Goal: Transaction & Acquisition: Register for event/course

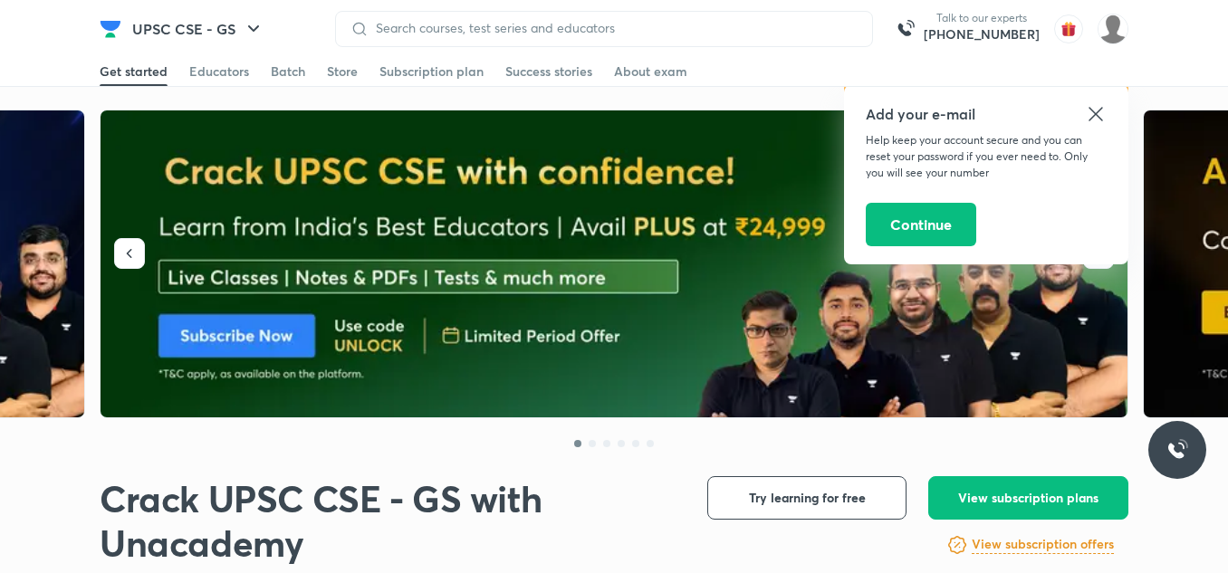
click at [607, 112] on icon at bounding box center [1096, 114] width 14 height 14
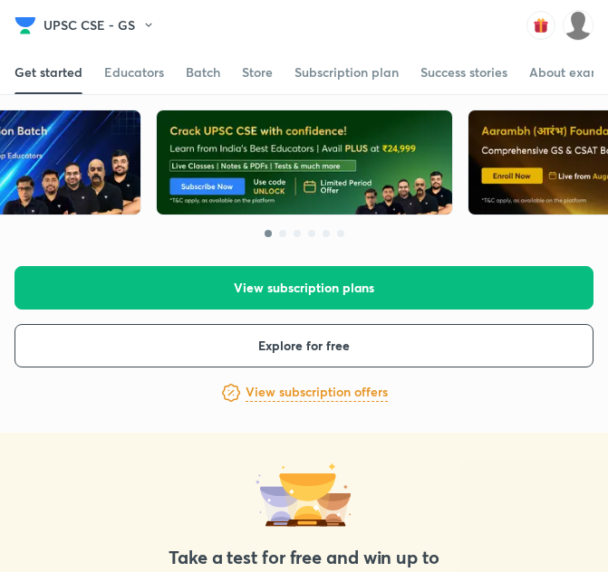
click at [360, 26] on div "Talk to our experts [PHONE_NUMBER]" at bounding box center [473, 25] width 239 height 31
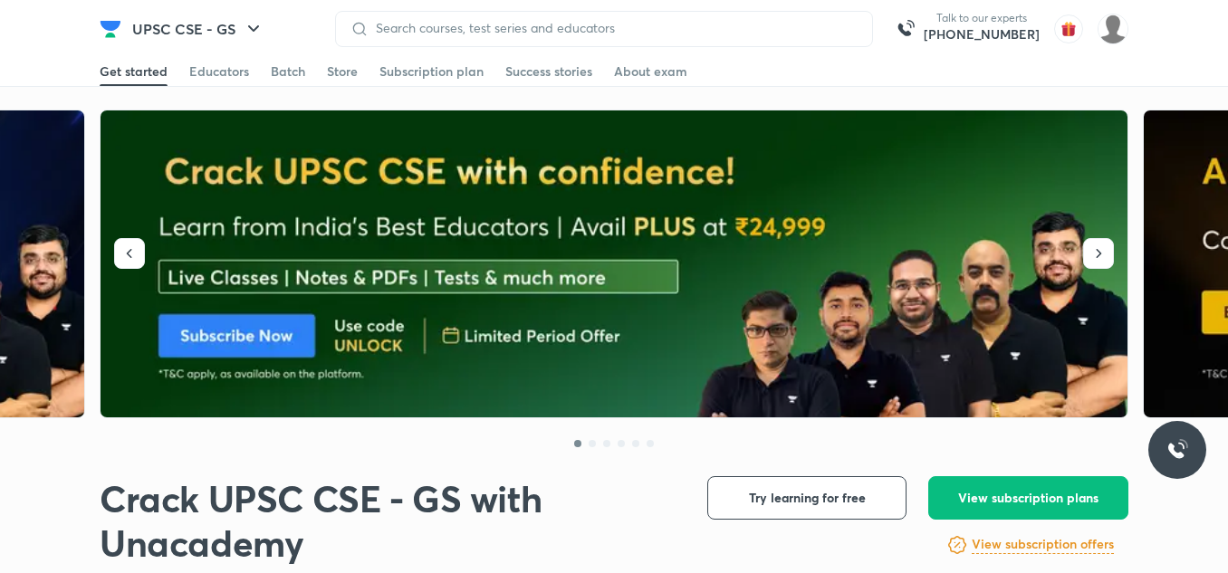
click at [607, 18] on div at bounding box center [604, 29] width 538 height 36
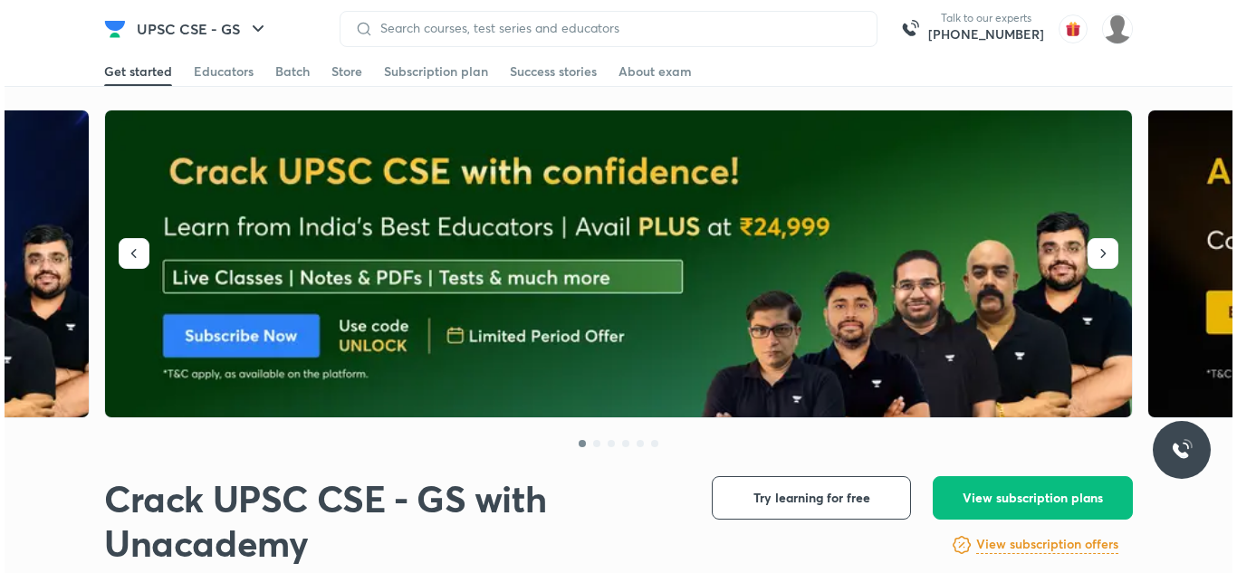
scroll to position [501, 0]
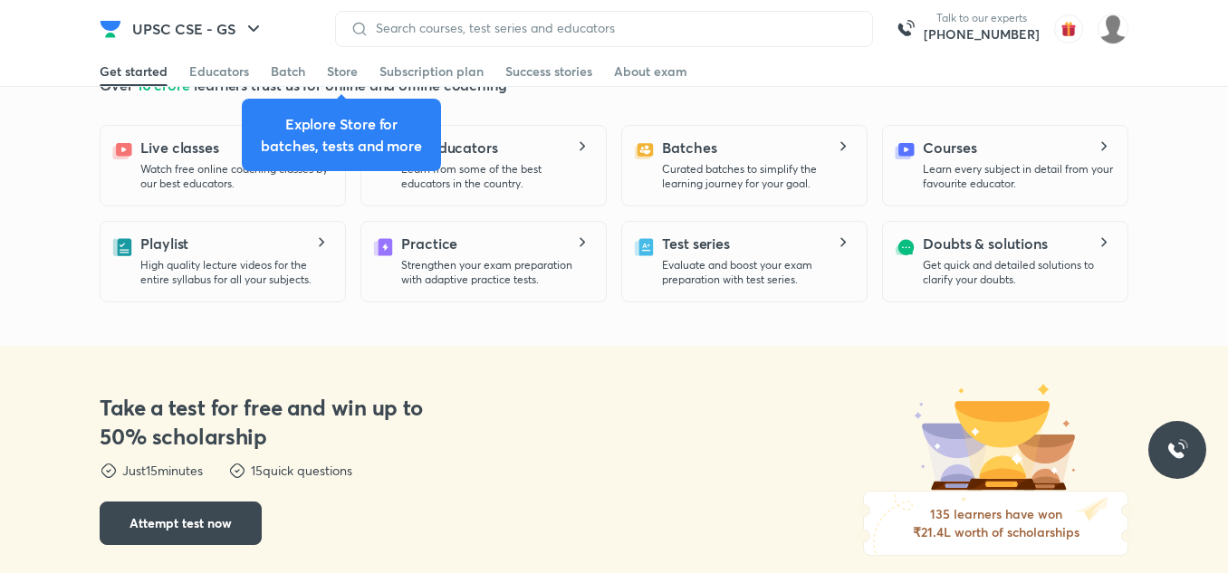
click at [607, 17] on div at bounding box center [604, 29] width 538 height 36
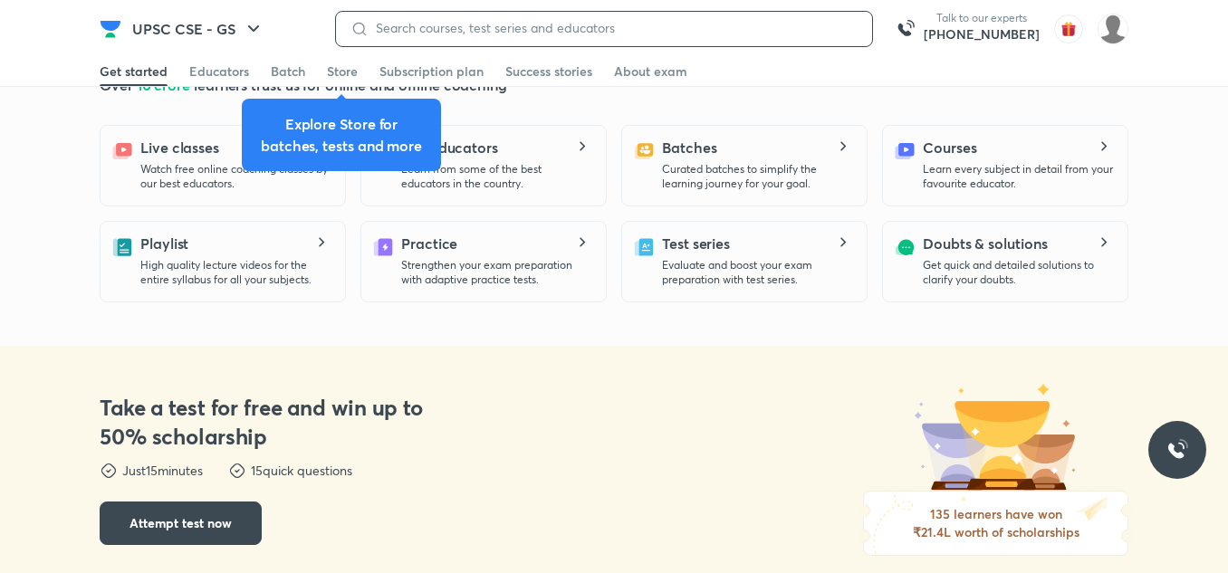
click at [607, 30] on input at bounding box center [613, 28] width 489 height 14
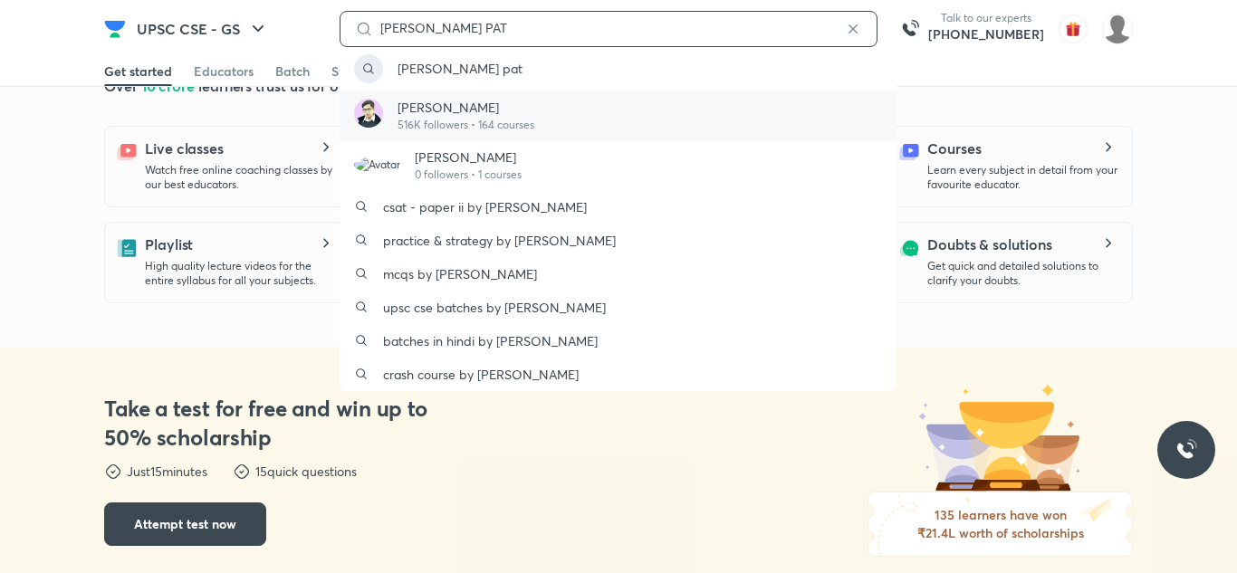
type input "[PERSON_NAME] PAT"
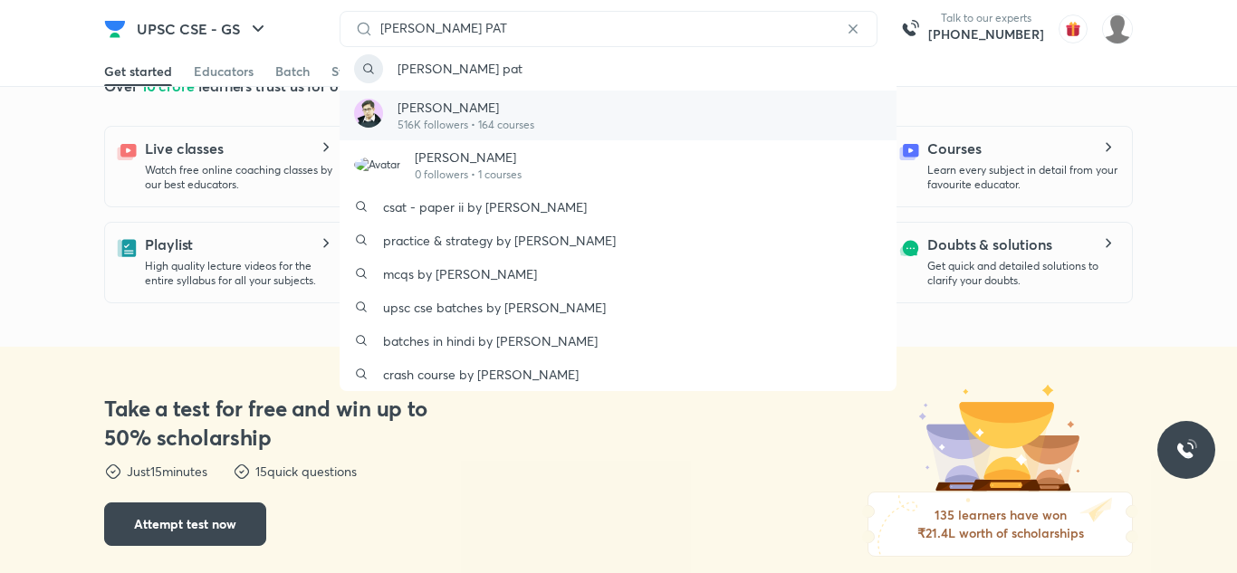
click at [459, 112] on p "[PERSON_NAME]" at bounding box center [466, 107] width 137 height 19
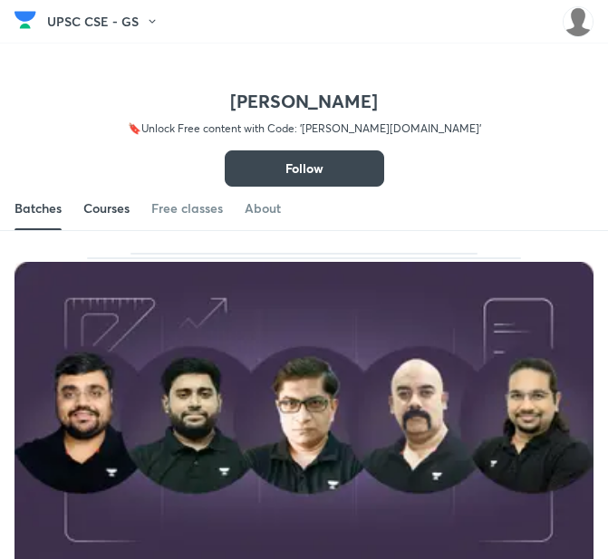
click at [122, 225] on link "Courses" at bounding box center [106, 208] width 46 height 43
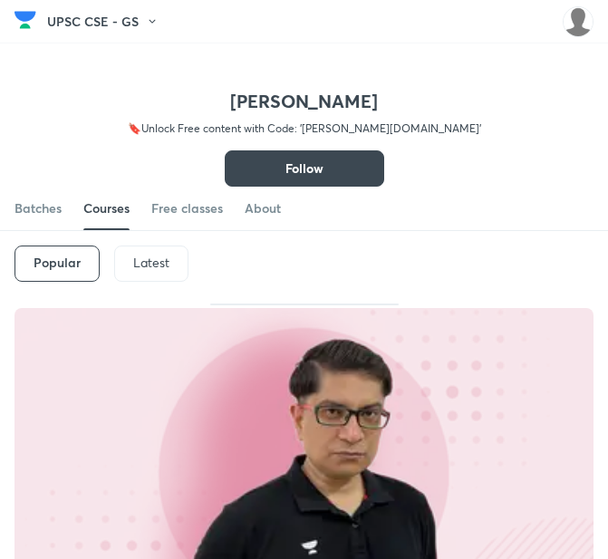
click at [163, 264] on p "Latest" at bounding box center [151, 262] width 36 height 14
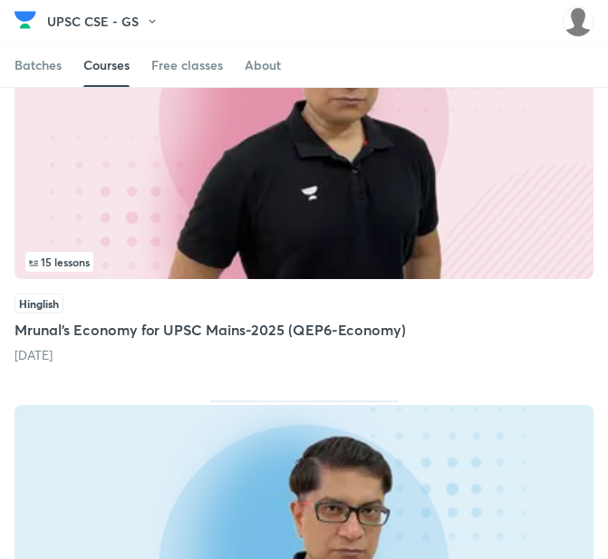
scroll to position [1268, 0]
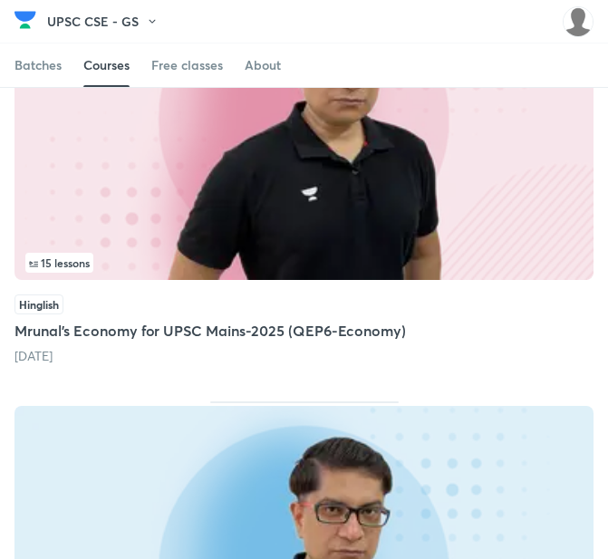
click at [271, 228] on img at bounding box center [303, 117] width 579 height 325
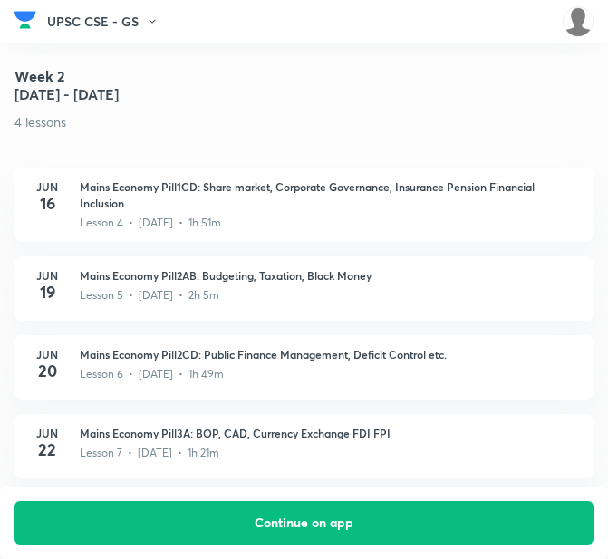
scroll to position [1340, 0]
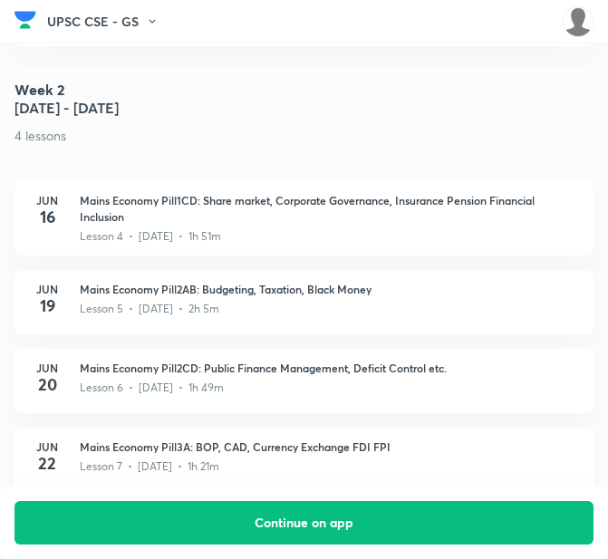
scroll to position [1268, 0]
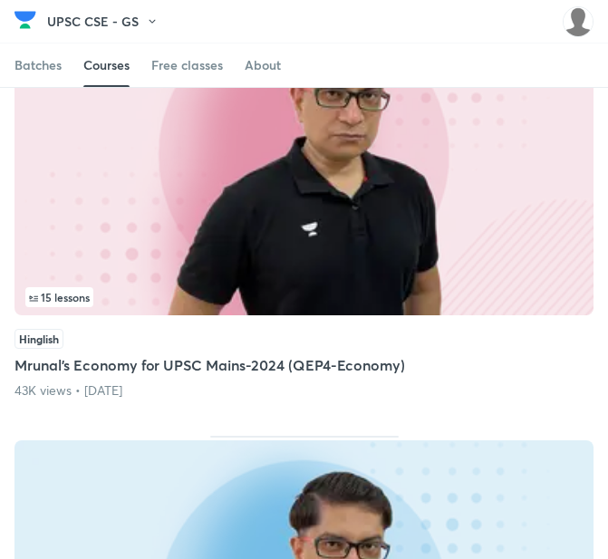
scroll to position [3894, 0]
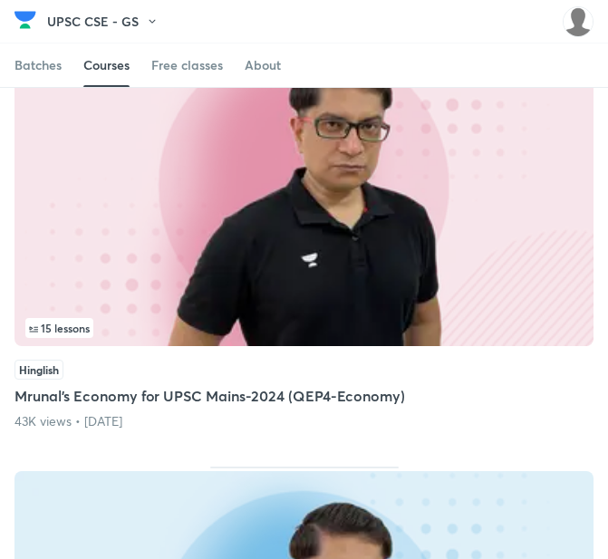
click at [168, 293] on img at bounding box center [303, 183] width 579 height 325
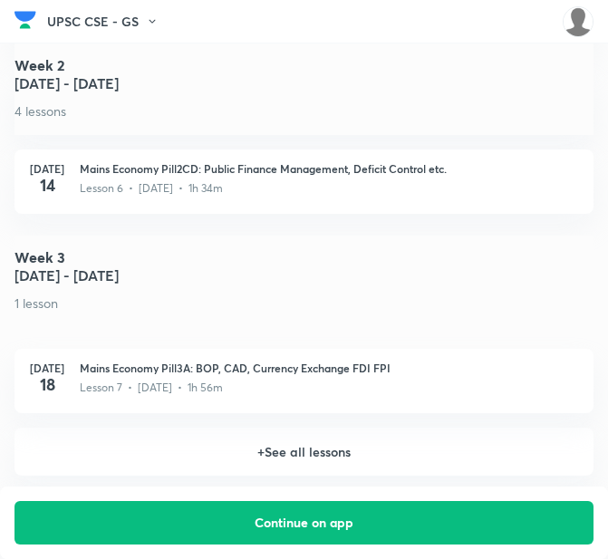
scroll to position [1630, 0]
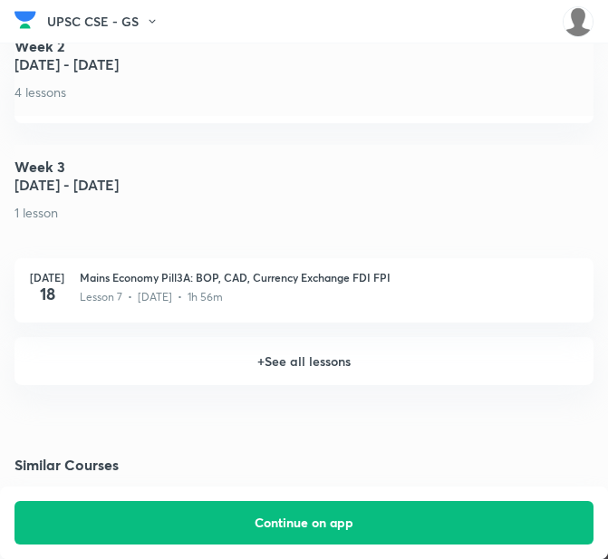
click at [254, 341] on h6 "+ See all lessons" at bounding box center [303, 361] width 579 height 48
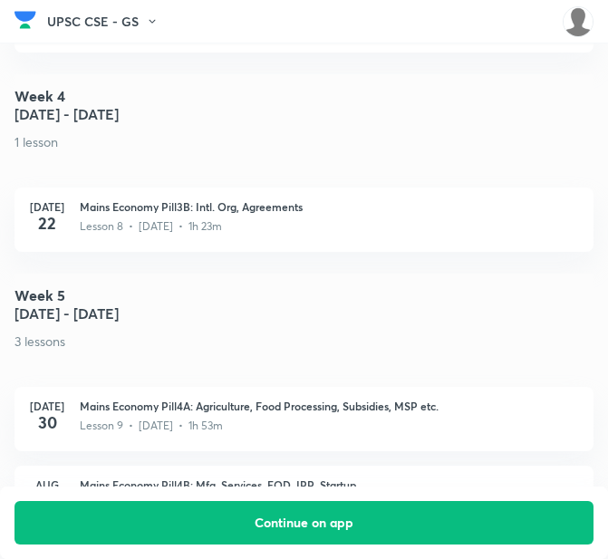
scroll to position [1902, 0]
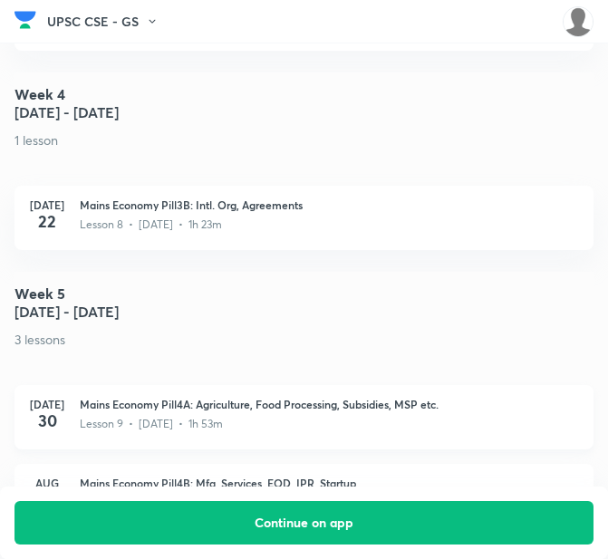
click at [256, 396] on h3 "Mains Economy Pill4A: Agriculture, Food Processing, Subsidies, MSP etc." at bounding box center [329, 404] width 499 height 16
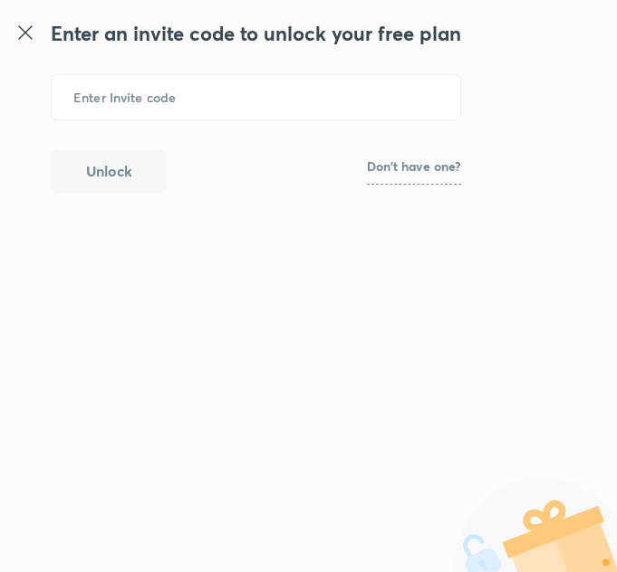
click at [20, 34] on icon at bounding box center [25, 33] width 22 height 22
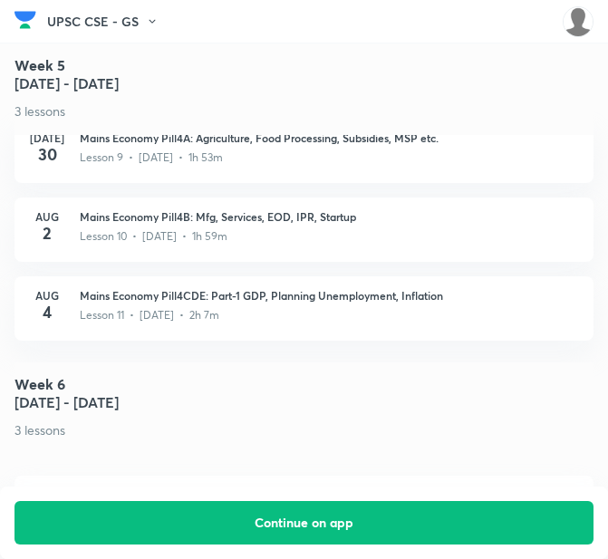
scroll to position [2083, 0]
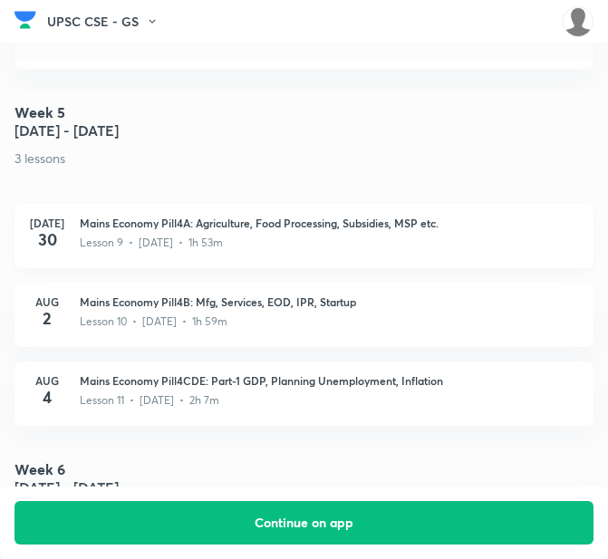
click at [227, 236] on div "Mains Economy Pill4A: Agriculture, Food Processing, Subsidies, MSP etc. Lesson …" at bounding box center [329, 236] width 499 height 43
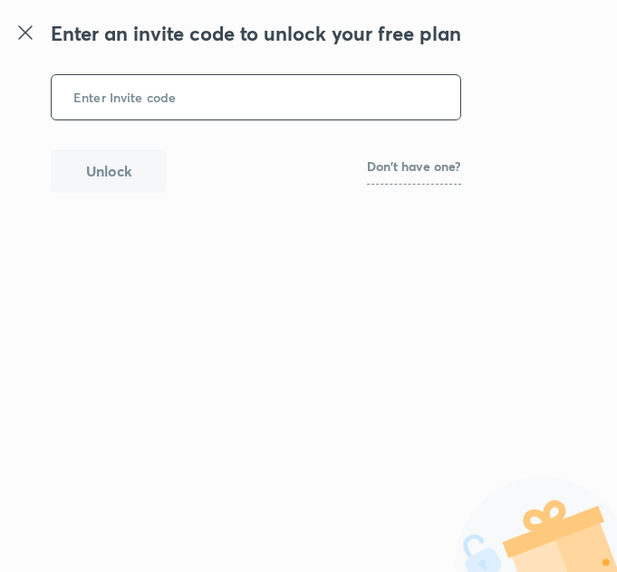
click at [411, 173] on p "Don't have one?" at bounding box center [414, 166] width 94 height 13
click at [219, 99] on input "text" at bounding box center [256, 97] width 408 height 44
type input "N"
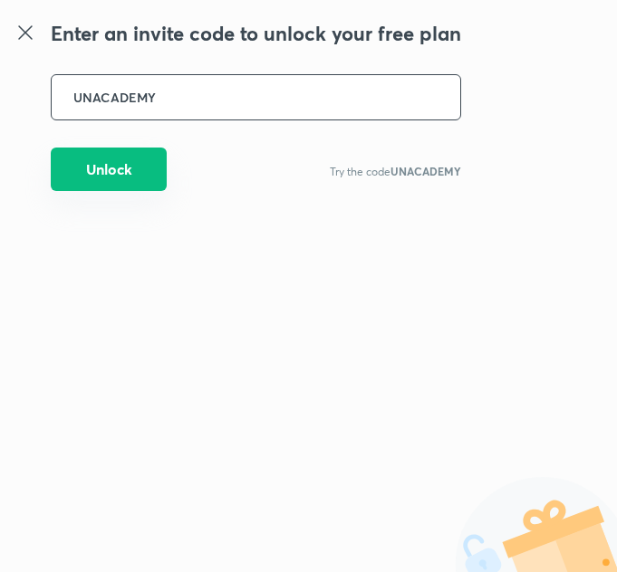
type input "UNACADEMY"
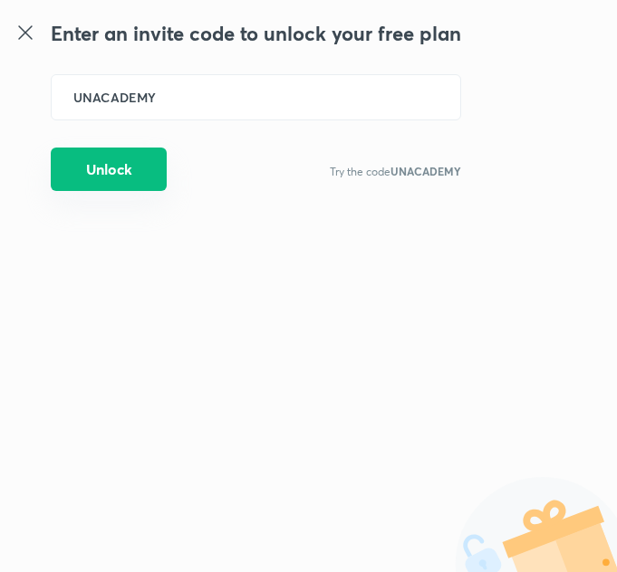
click at [147, 162] on button "Unlock" at bounding box center [109, 169] width 116 height 43
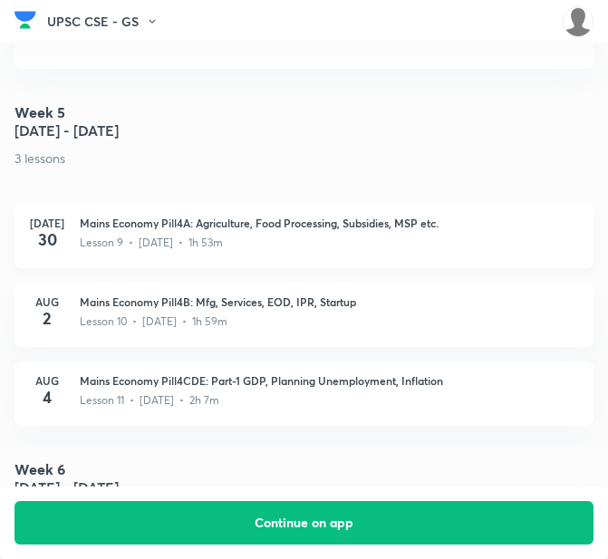
click at [249, 231] on div "Lesson 9 • [DATE] • 1h 53m" at bounding box center [329, 241] width 499 height 20
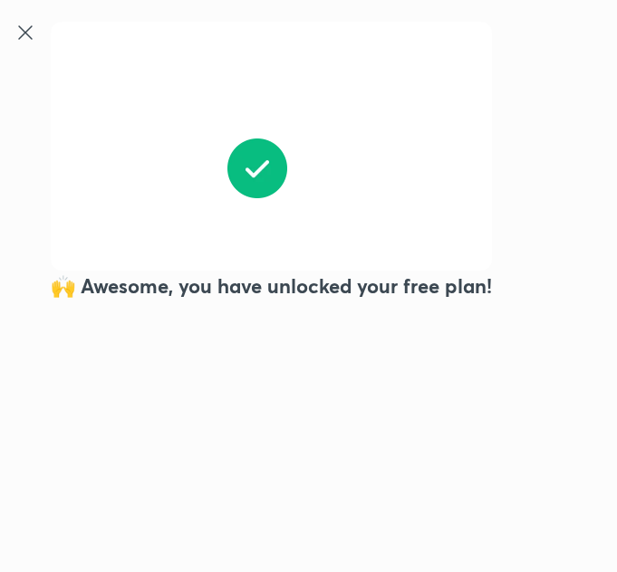
click at [26, 33] on icon at bounding box center [25, 32] width 14 height 14
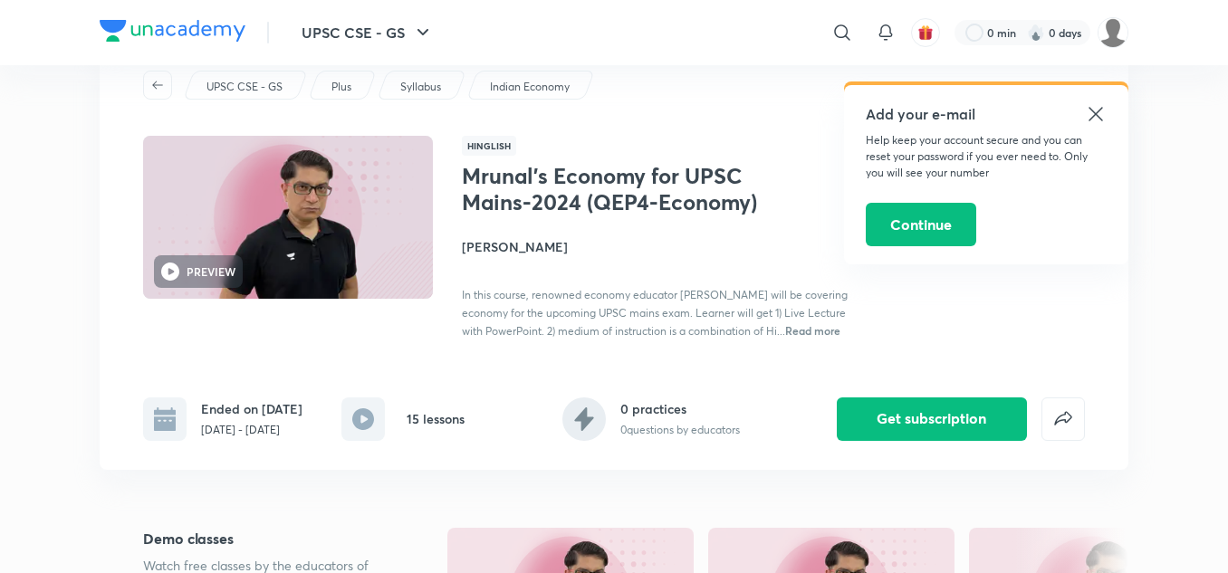
scroll to position [91, 0]
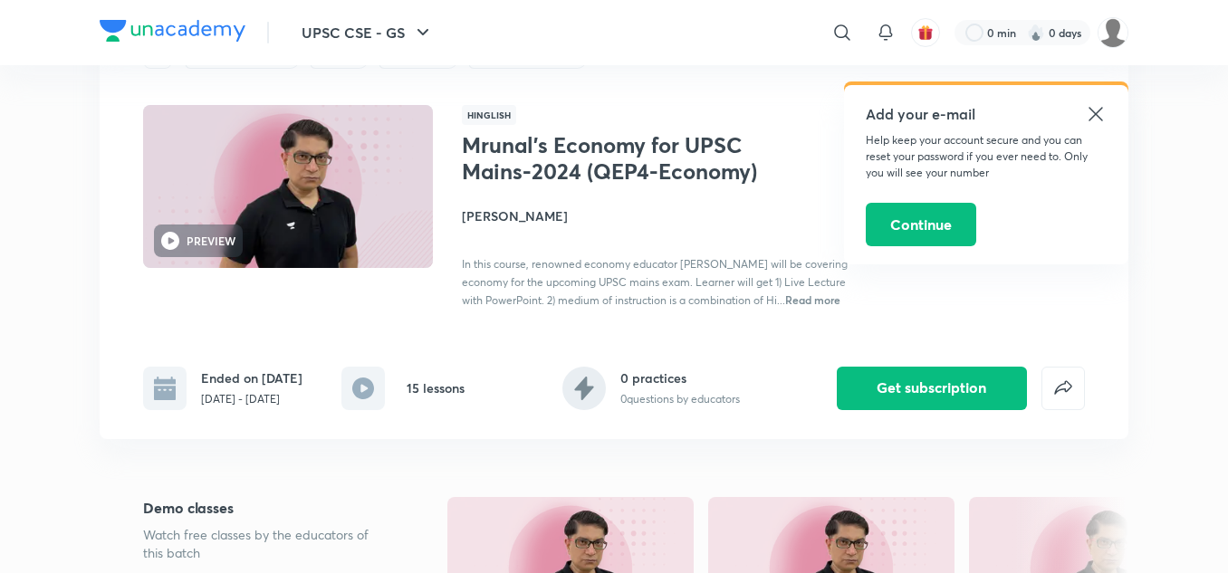
click at [607, 107] on icon at bounding box center [1096, 114] width 22 height 22
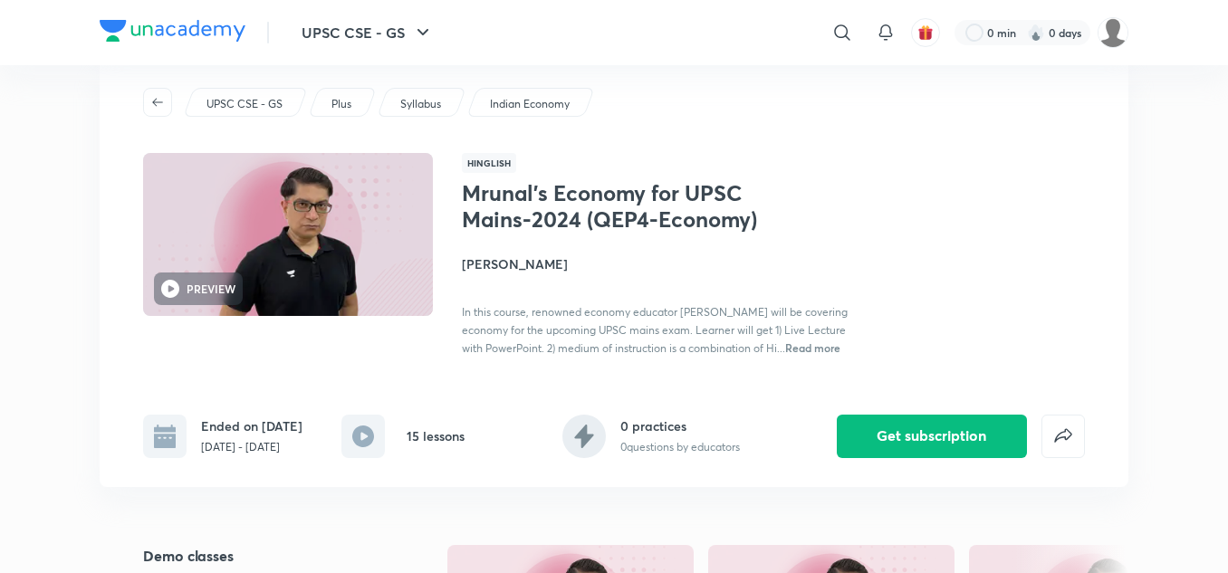
scroll to position [0, 0]
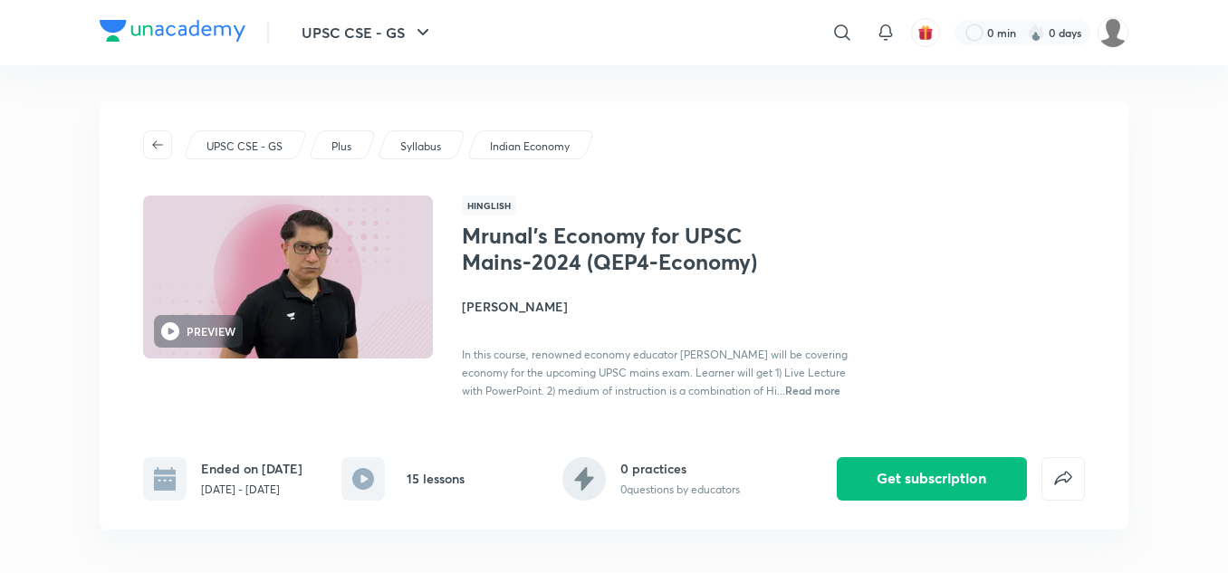
click at [341, 150] on p "Plus" at bounding box center [341, 147] width 20 height 16
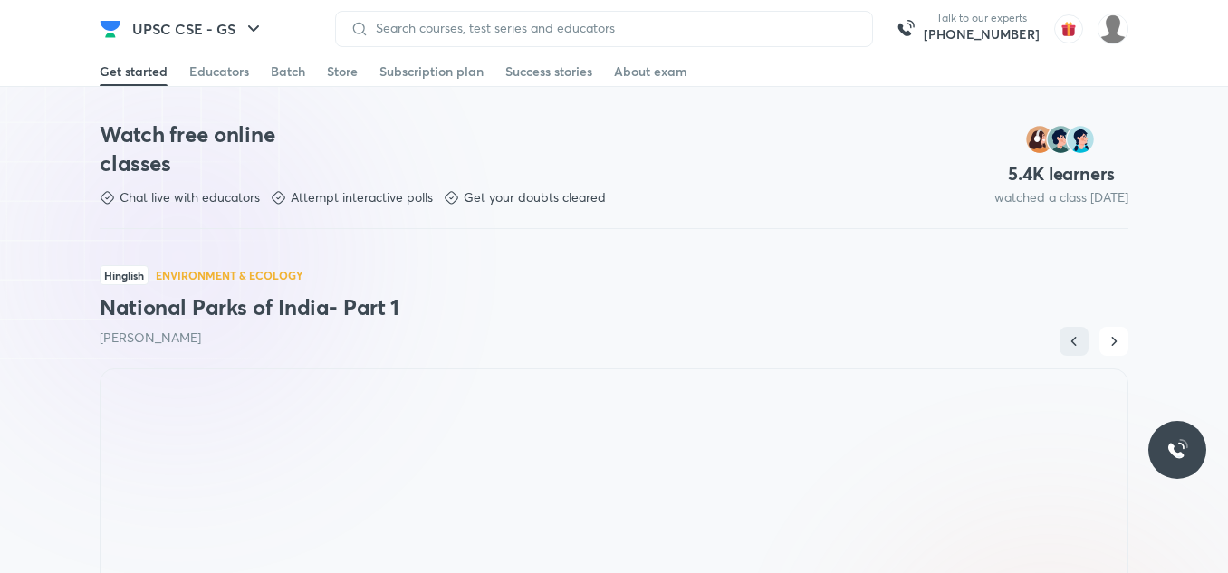
scroll to position [1449, 0]
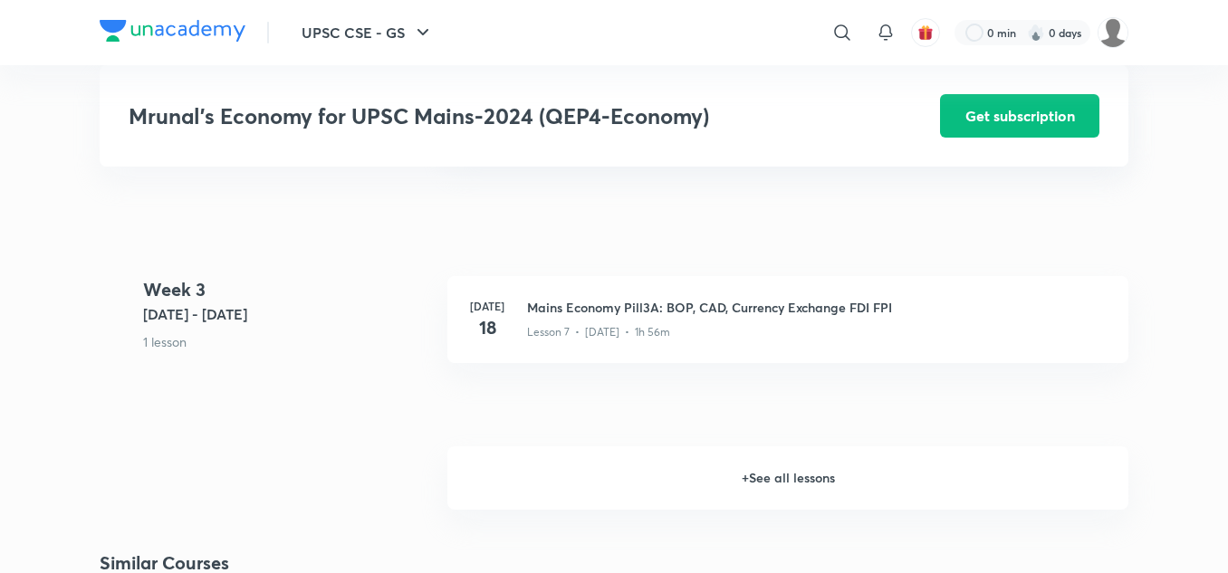
scroll to position [1630, 0]
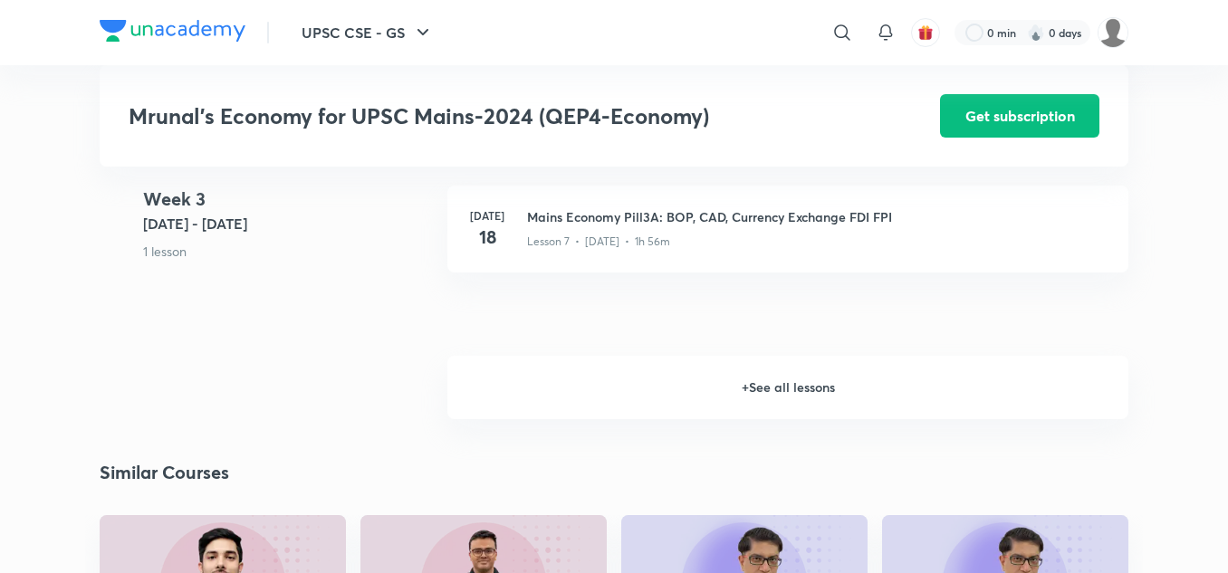
click at [607, 389] on h6 "+ See all lessons" at bounding box center [787, 387] width 681 height 63
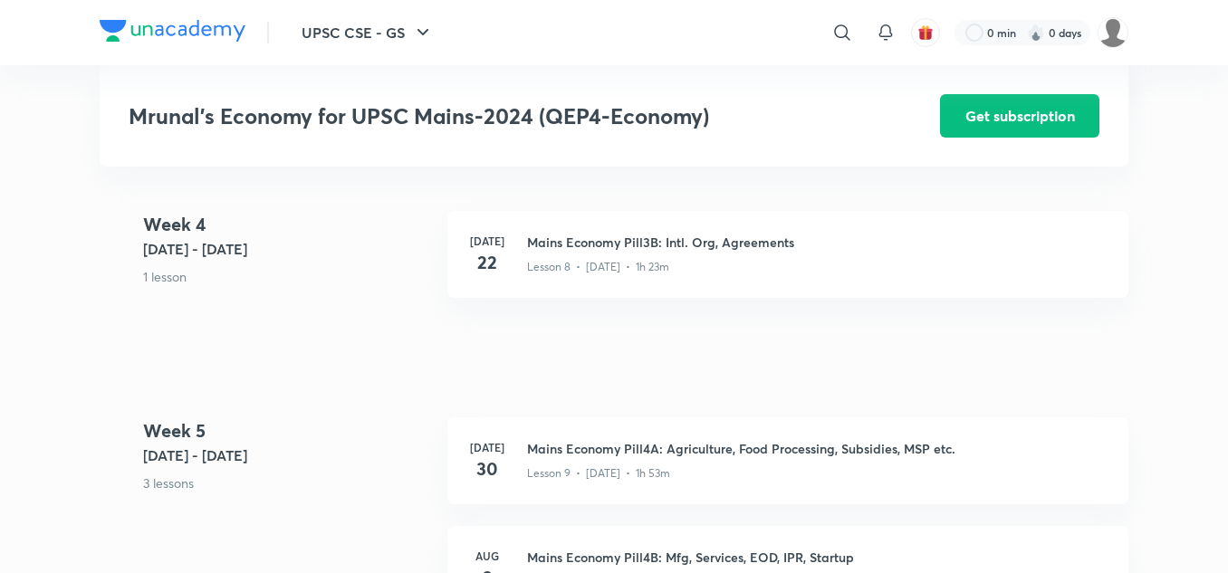
scroll to position [1992, 0]
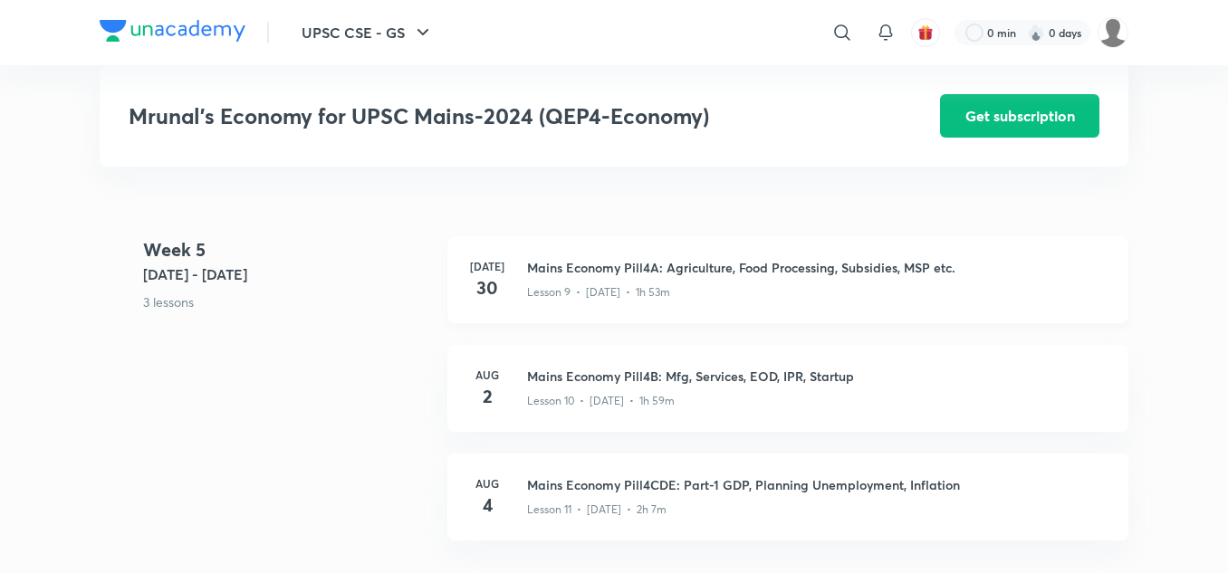
click at [607, 276] on h3 "Mains Economy Pill4A: Agriculture, Food Processing, Subsidies, MSP etc." at bounding box center [817, 267] width 580 height 19
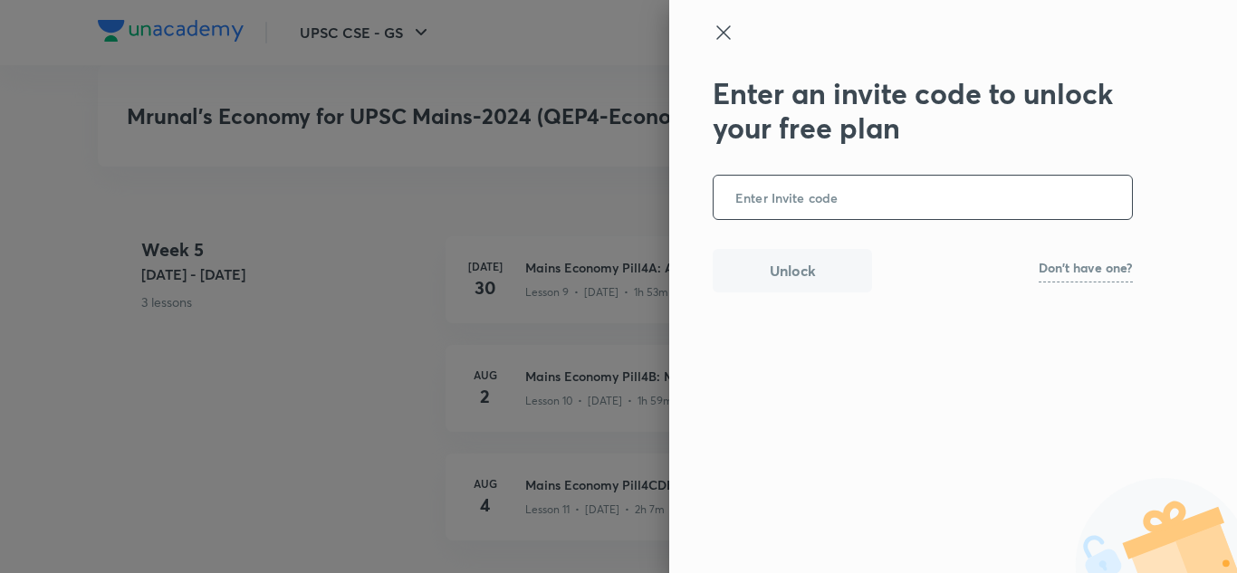
click at [607, 28] on icon at bounding box center [723, 32] width 14 height 14
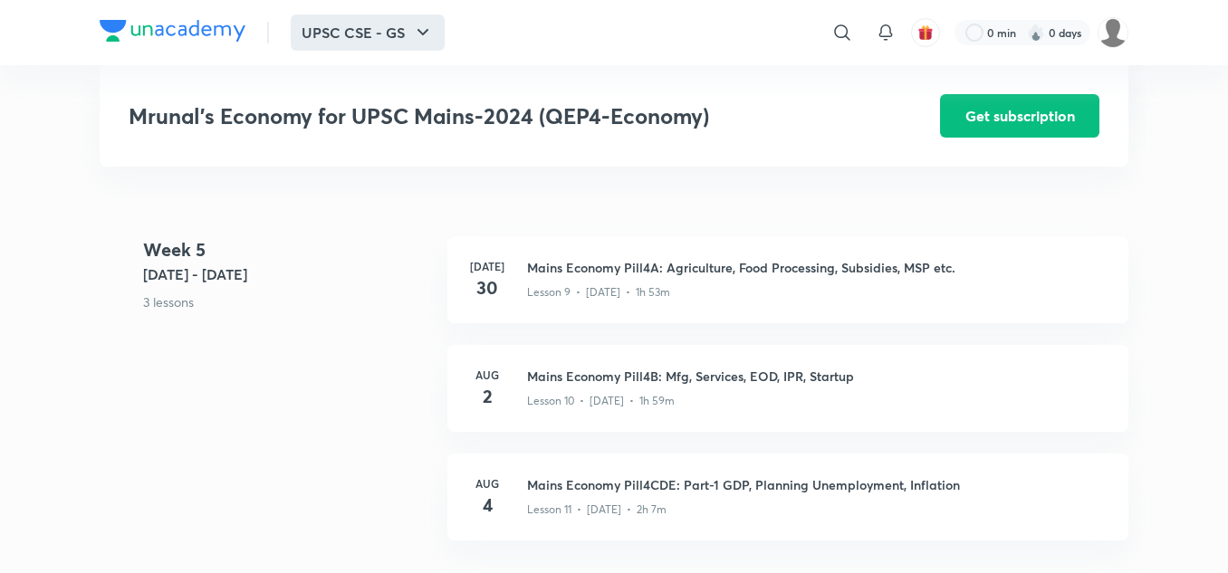
click at [406, 47] on button "UPSC CSE - GS" at bounding box center [368, 32] width 154 height 36
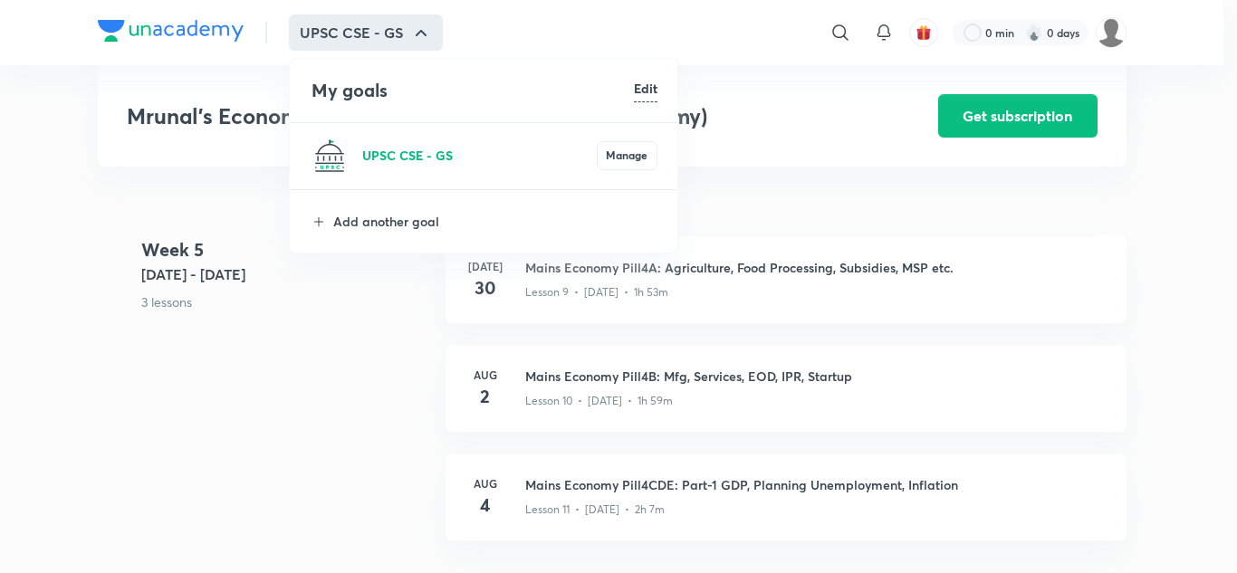
click at [495, 163] on p "UPSC CSE - GS" at bounding box center [479, 155] width 235 height 19
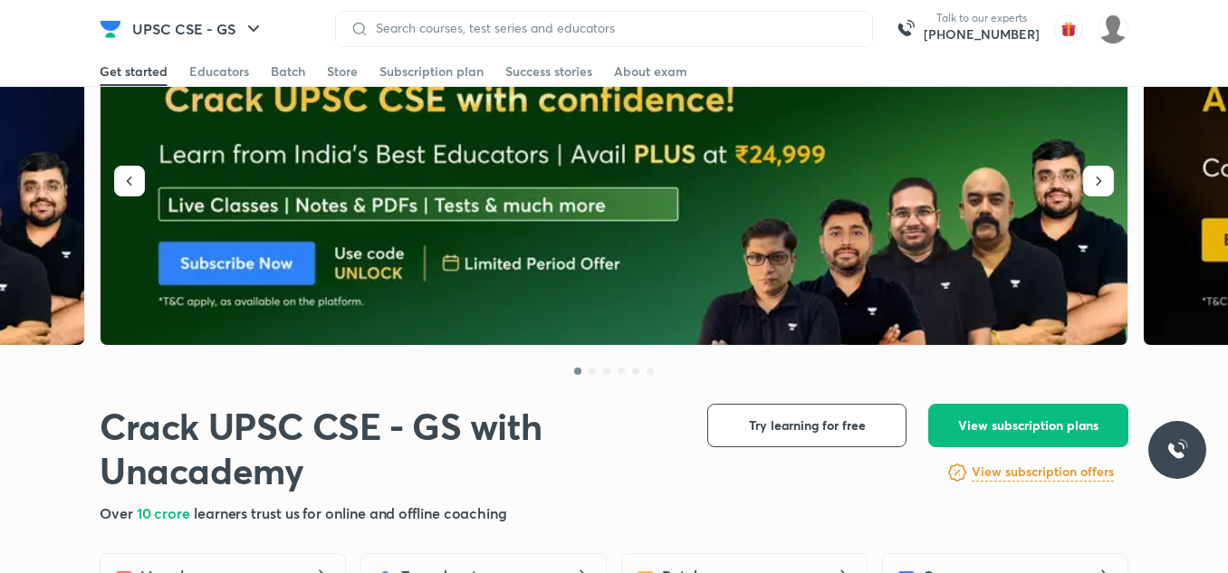
scroll to position [91, 0]
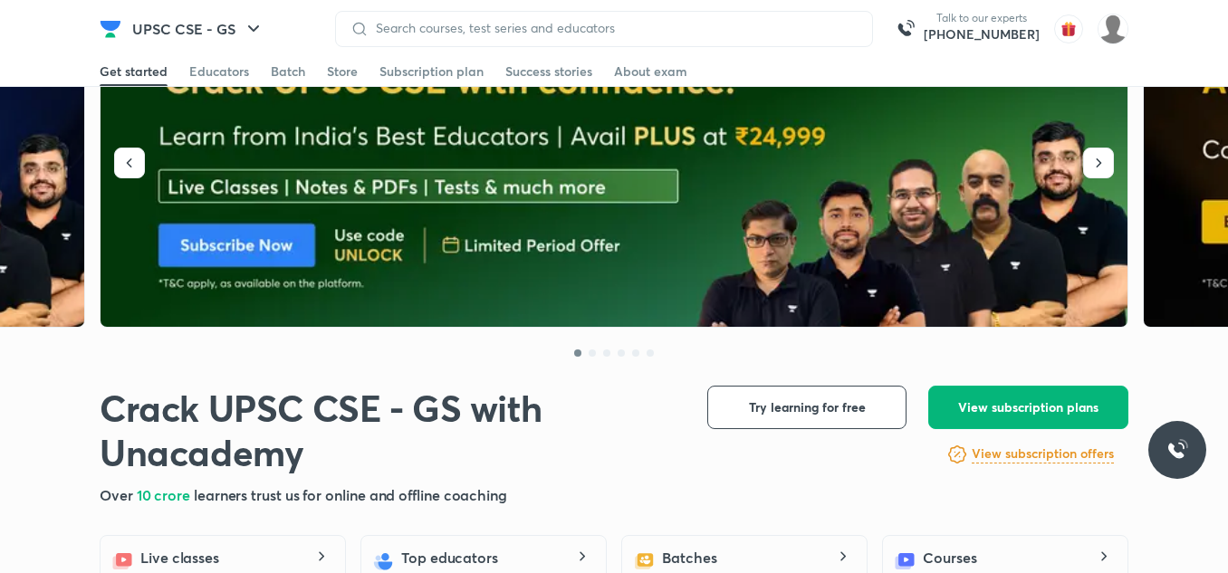
click at [607, 417] on button "View subscription plans" at bounding box center [1028, 407] width 200 height 43
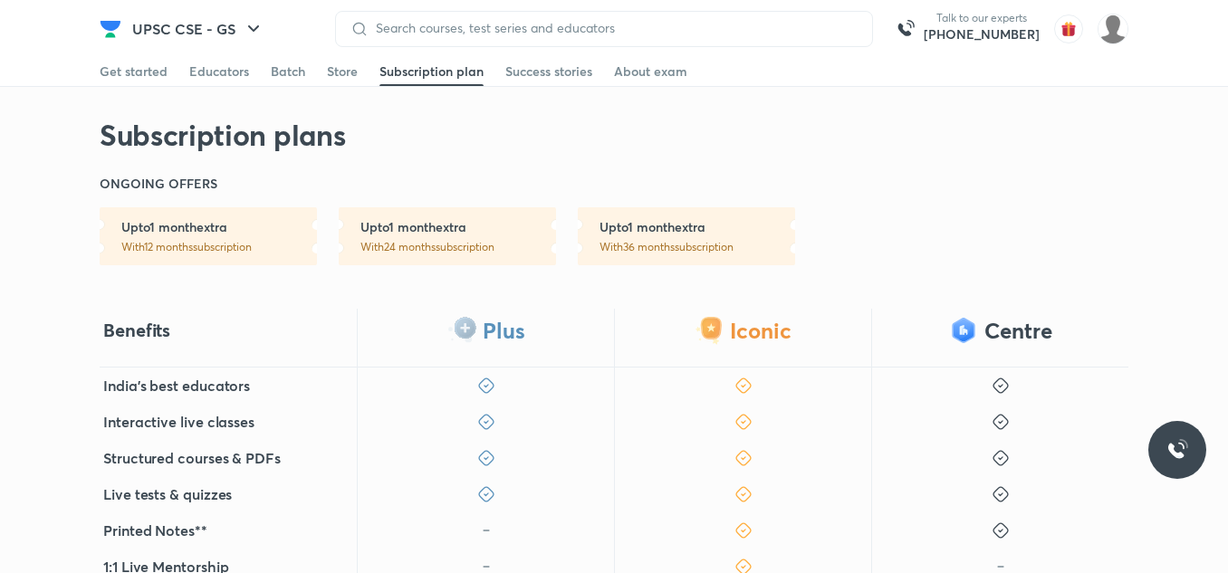
scroll to position [272, 0]
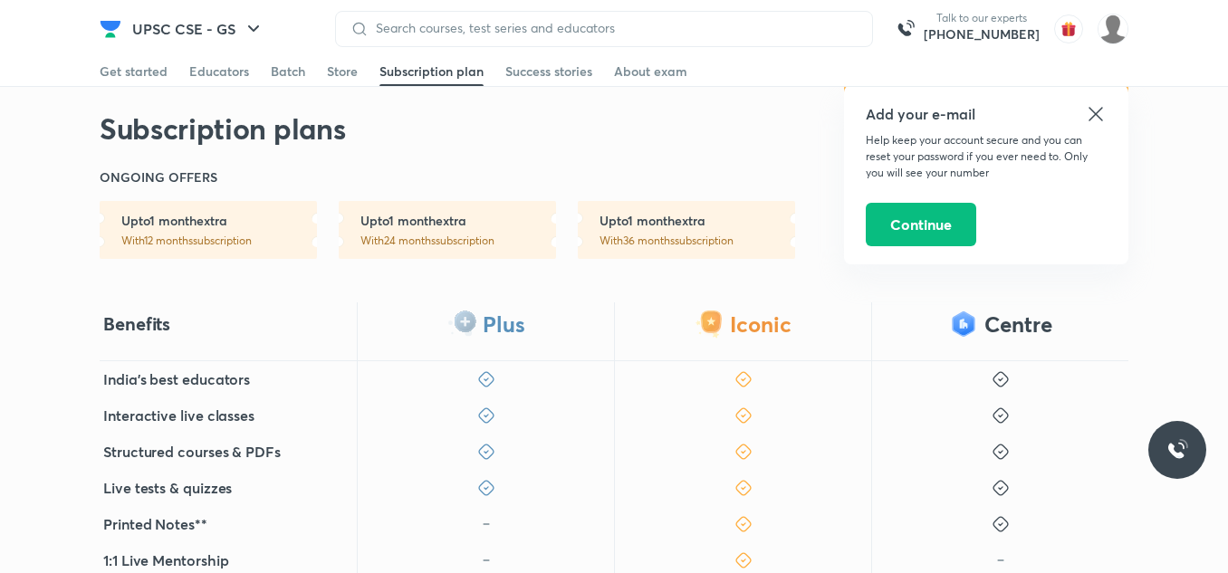
click at [607, 121] on icon at bounding box center [1096, 114] width 22 height 22
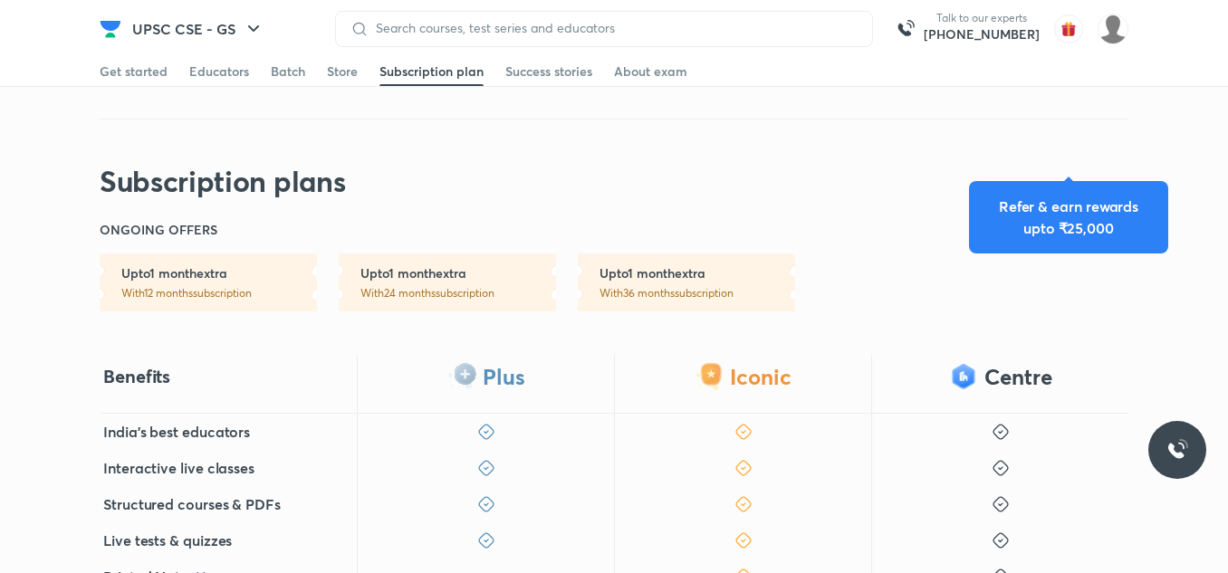
scroll to position [0, 0]
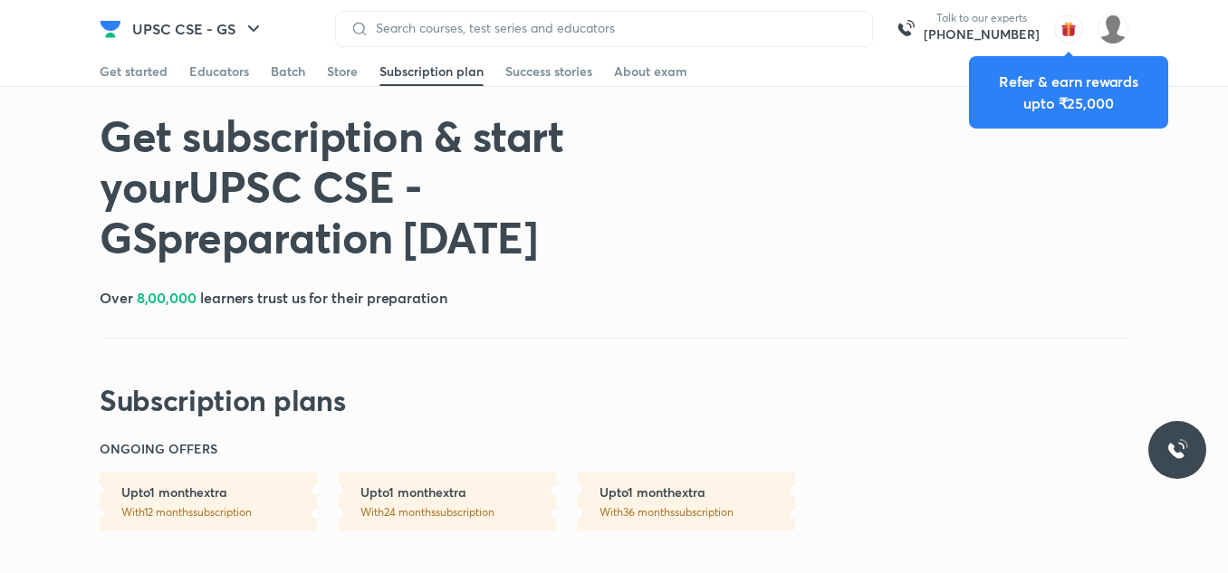
scroll to position [91, 0]
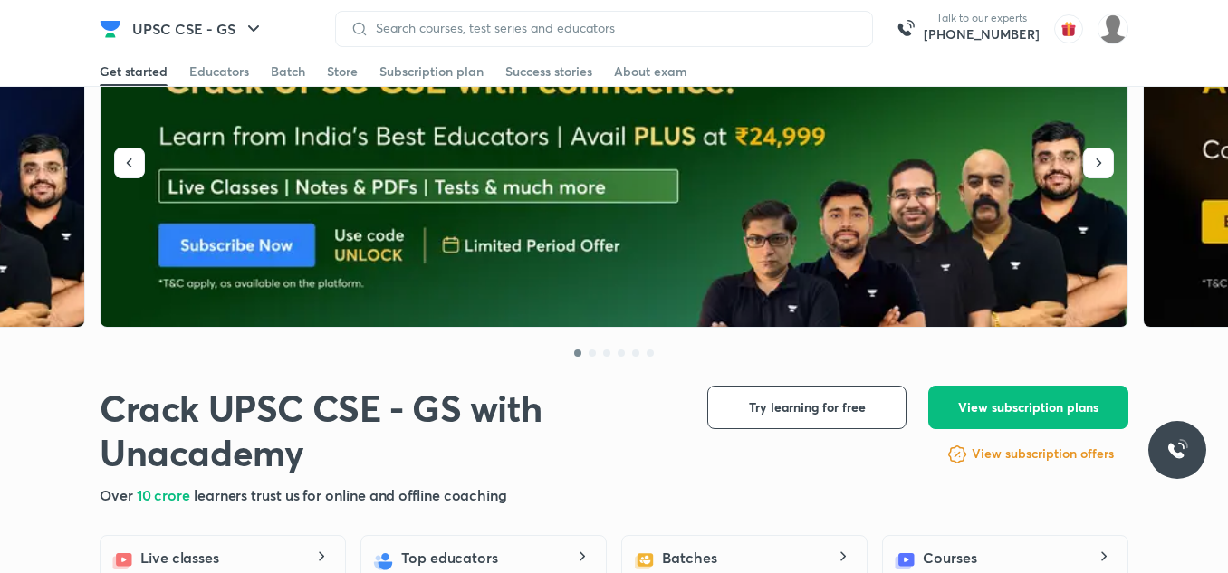
scroll to position [1992, 0]
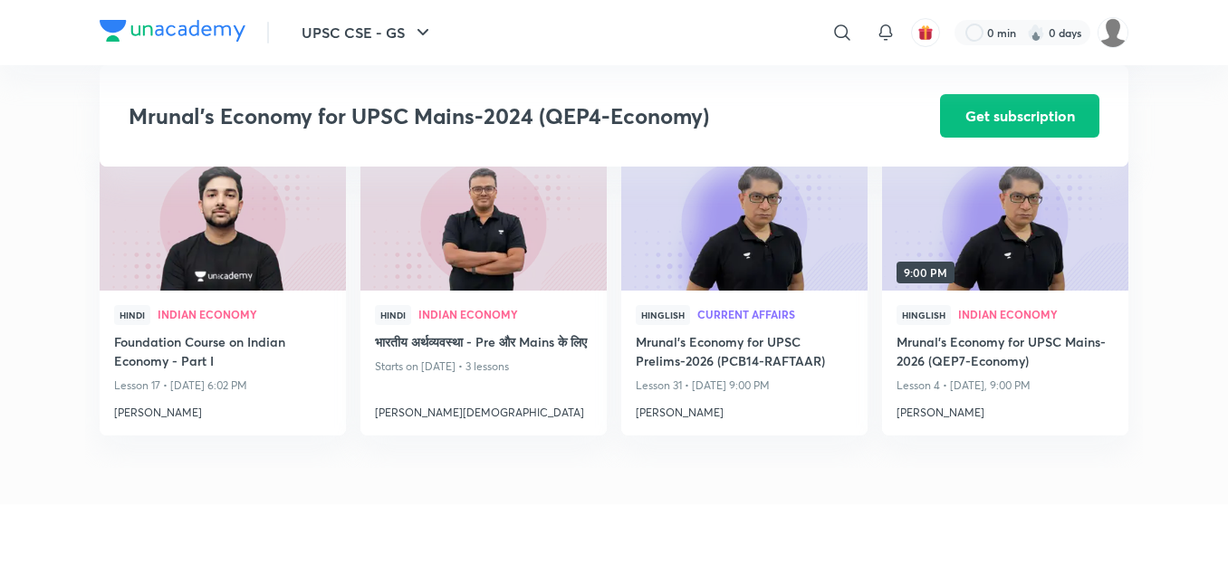
scroll to position [2527, 0]
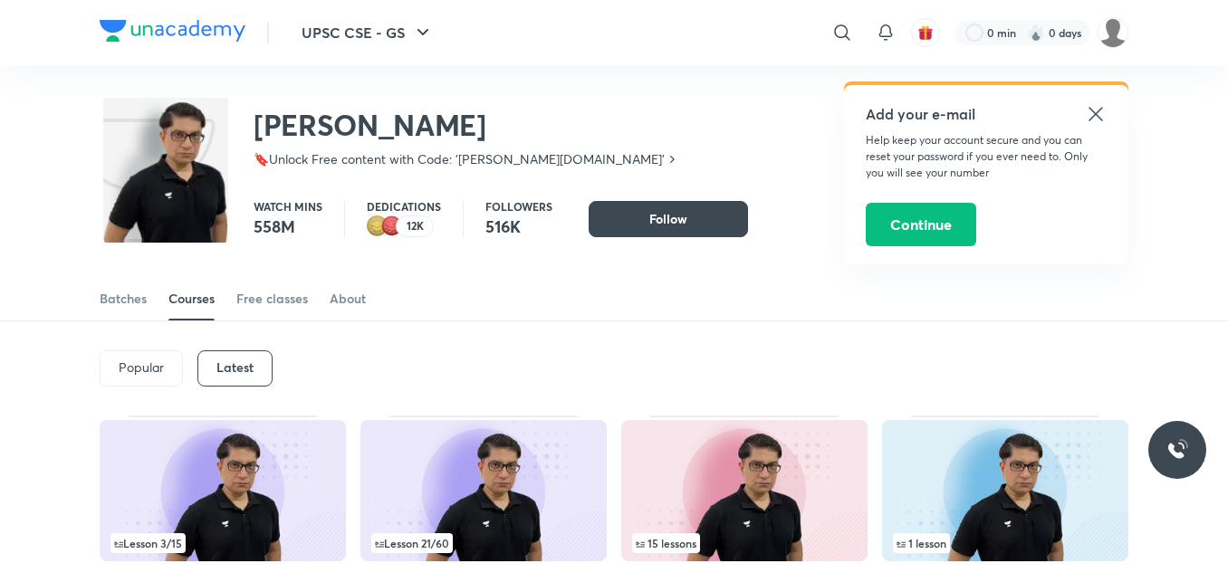
click at [607, 115] on icon at bounding box center [1096, 114] width 14 height 14
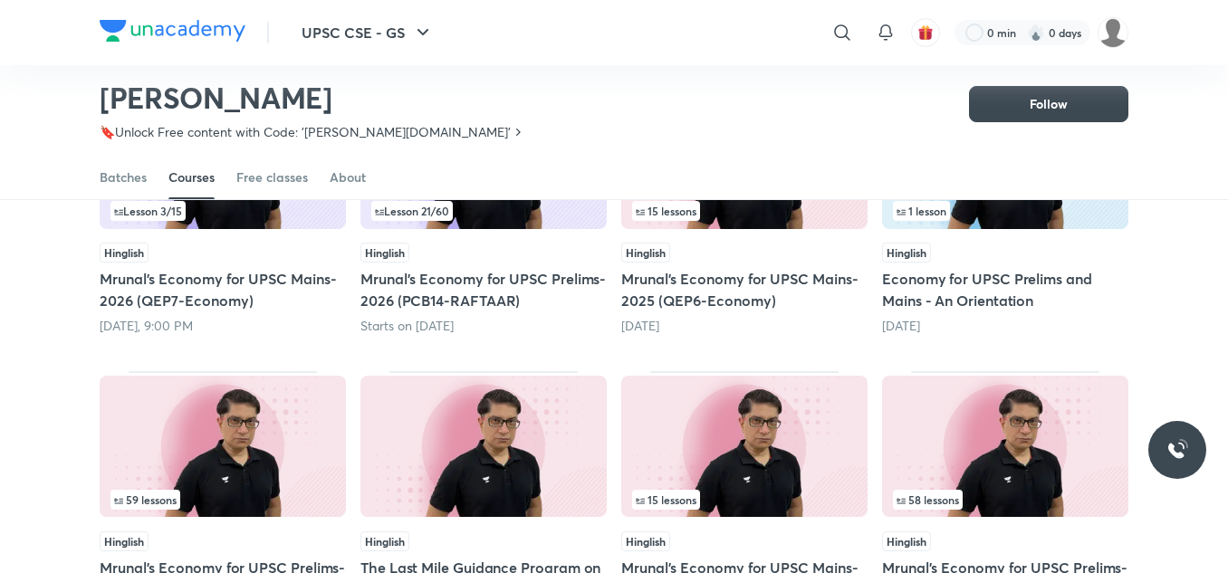
scroll to position [441, 0]
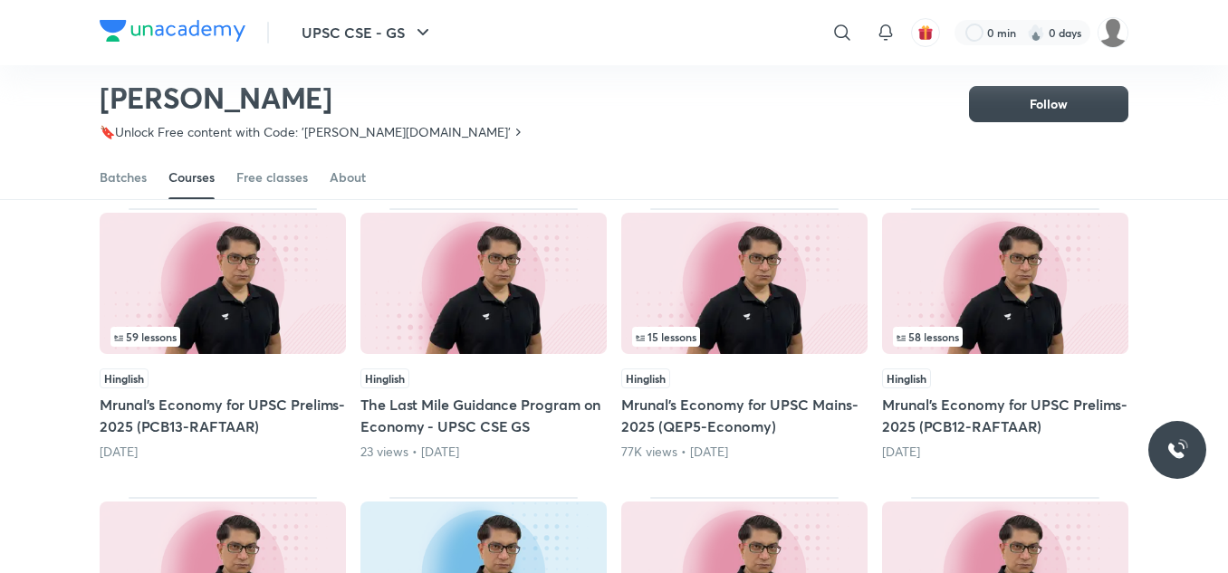
click at [607, 297] on img at bounding box center [1005, 283] width 246 height 141
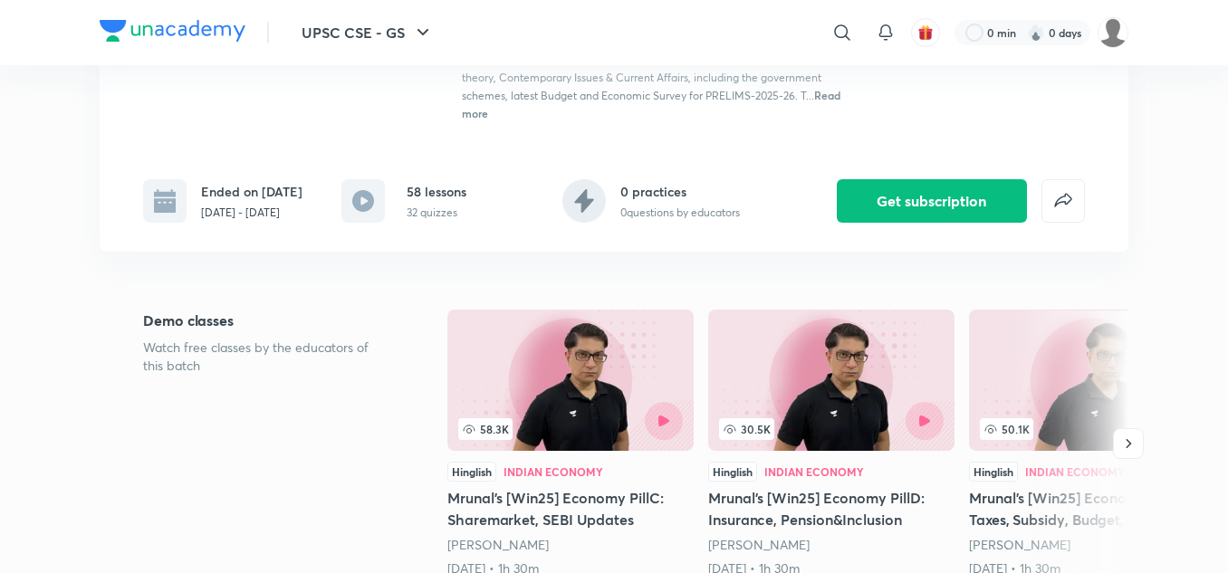
scroll to position [362, 0]
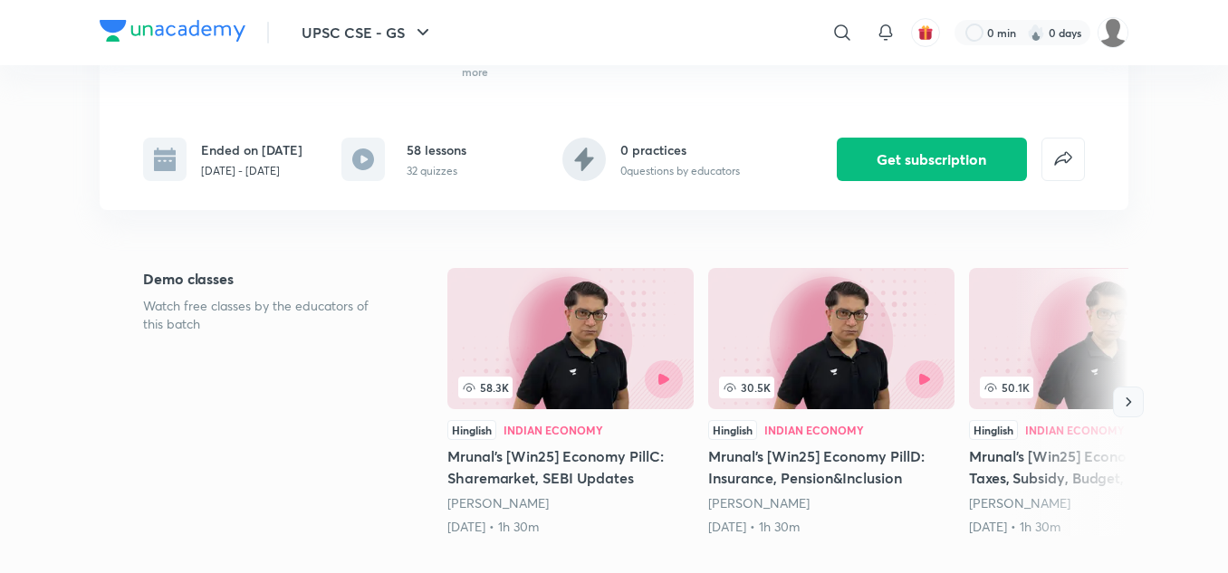
click at [607, 411] on icon "button" at bounding box center [1128, 402] width 18 height 18
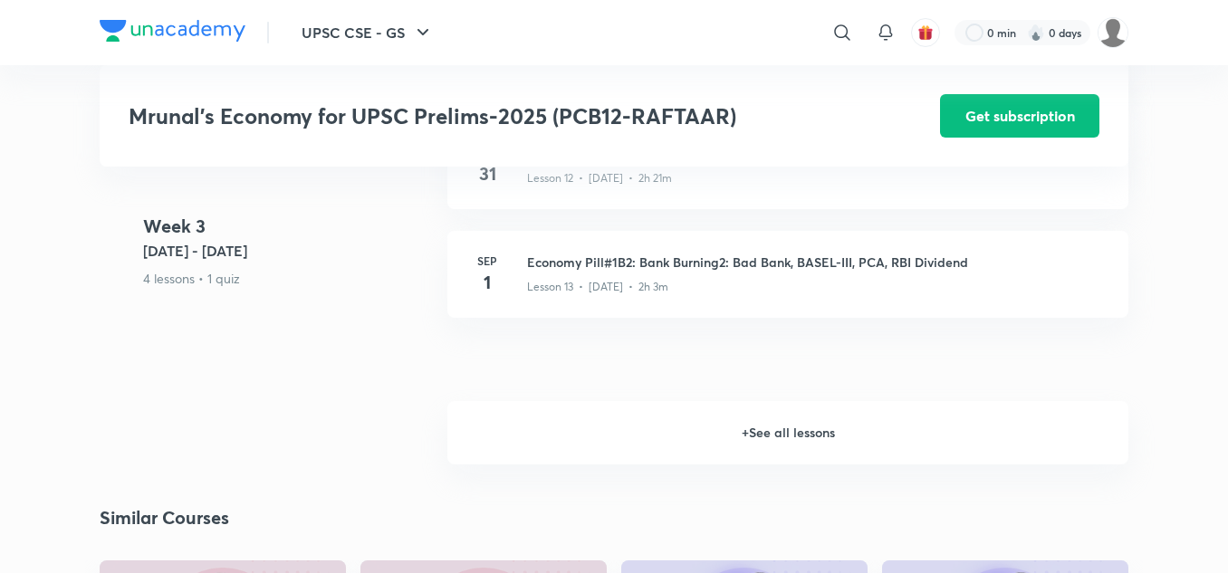
scroll to position [2717, 0]
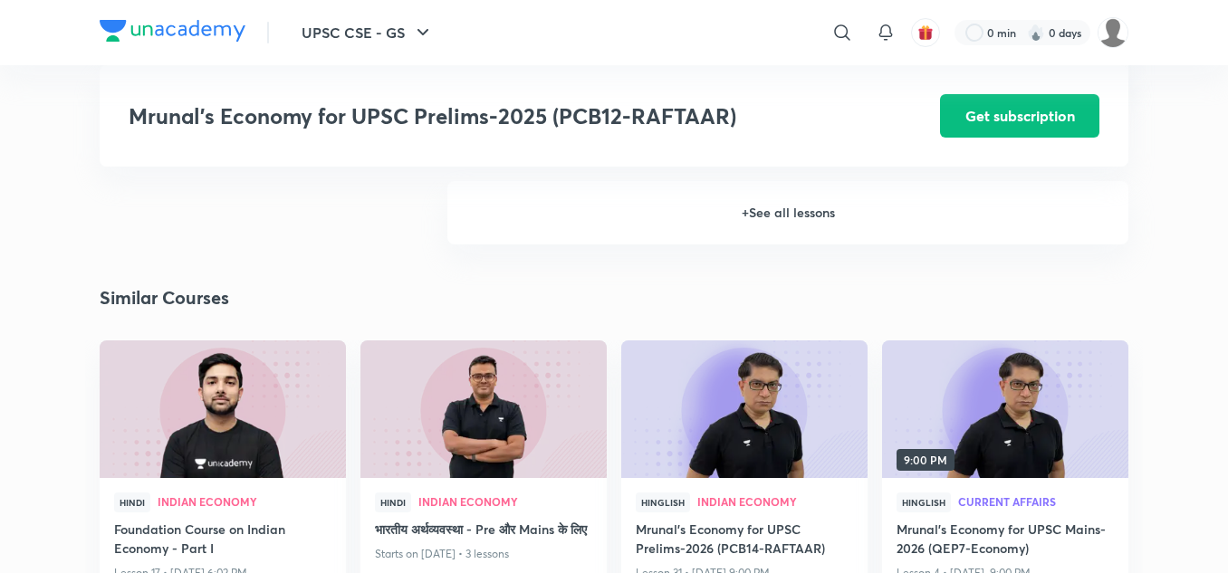
click at [607, 228] on h6 "+ See all lessons" at bounding box center [787, 212] width 681 height 63
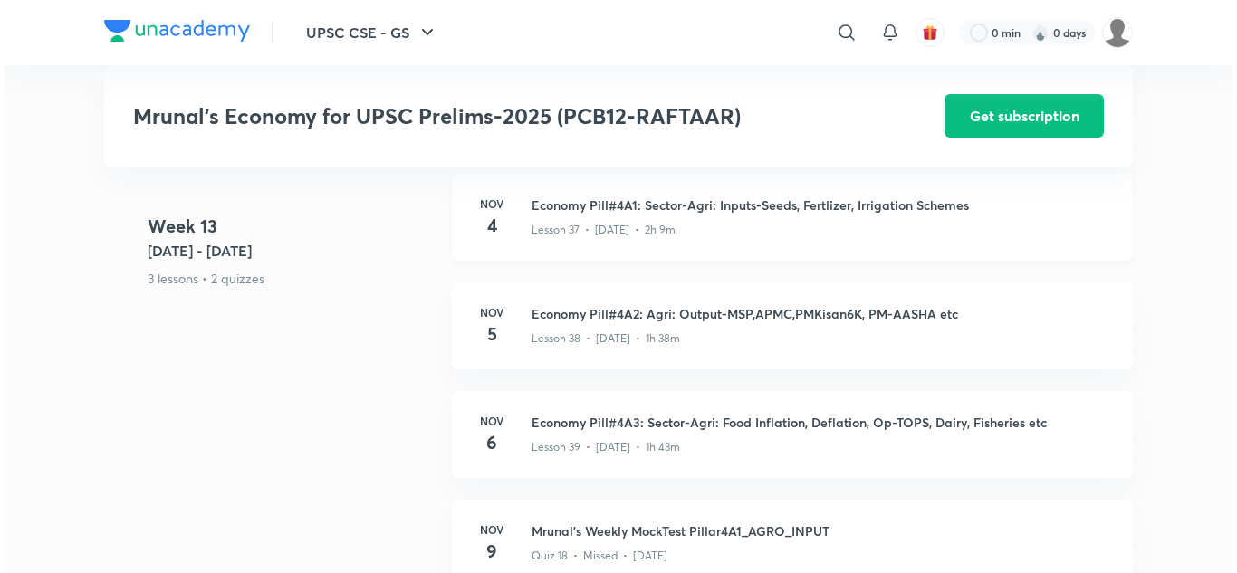
scroll to position [7698, 0]
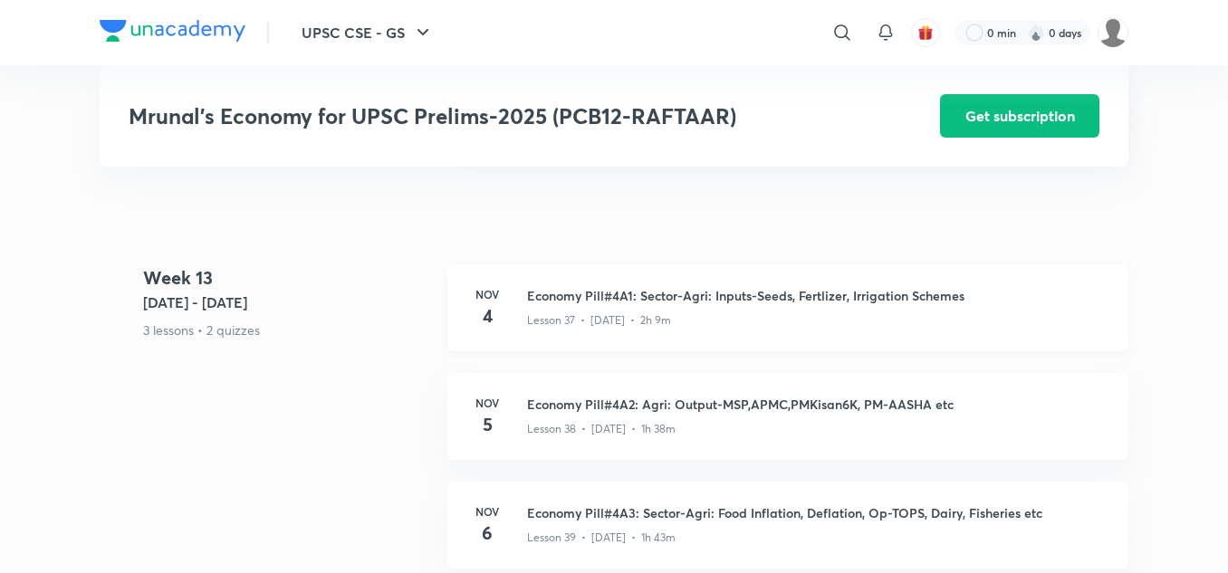
click at [607, 323] on div "Lesson 37 • [DATE] • 2h 9m" at bounding box center [817, 317] width 580 height 24
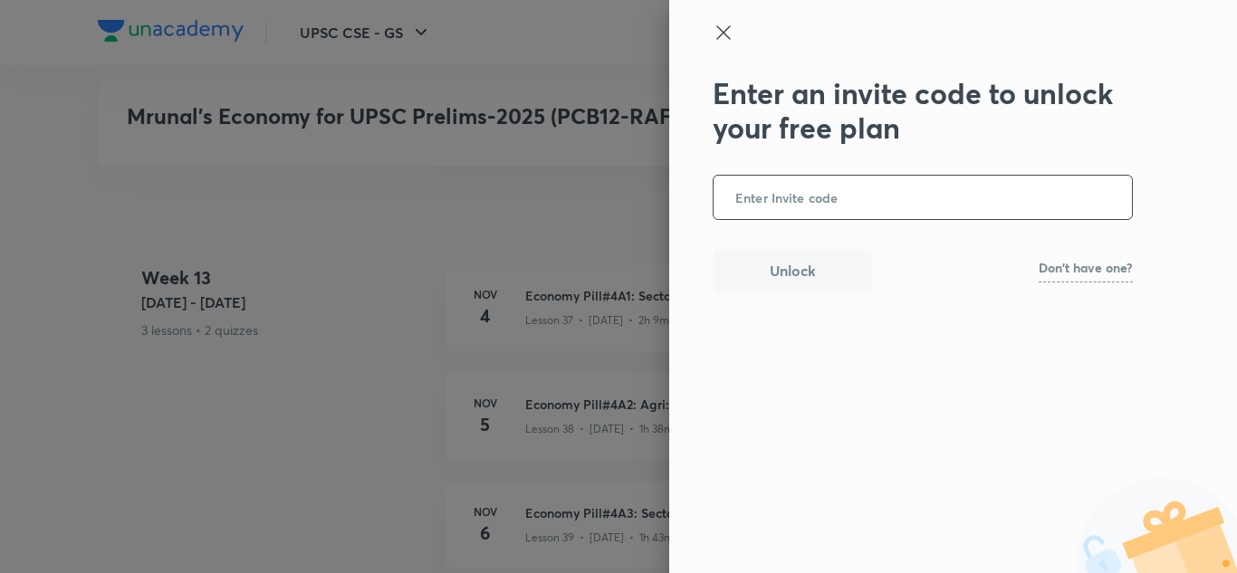
click at [607, 201] on input "text" at bounding box center [923, 198] width 418 height 44
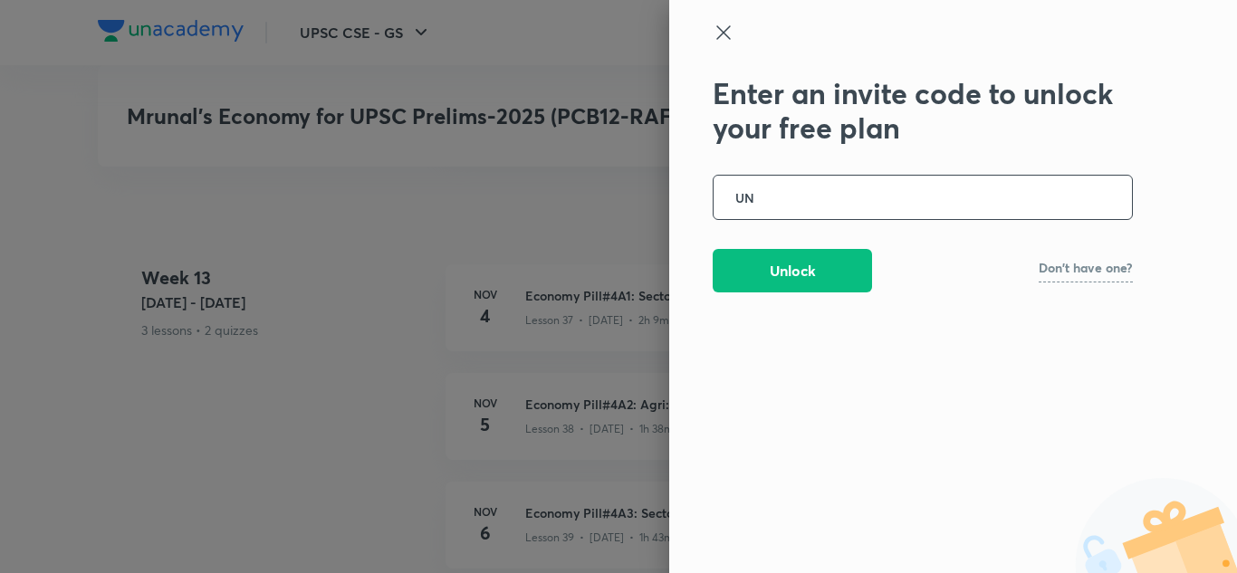
type input "U"
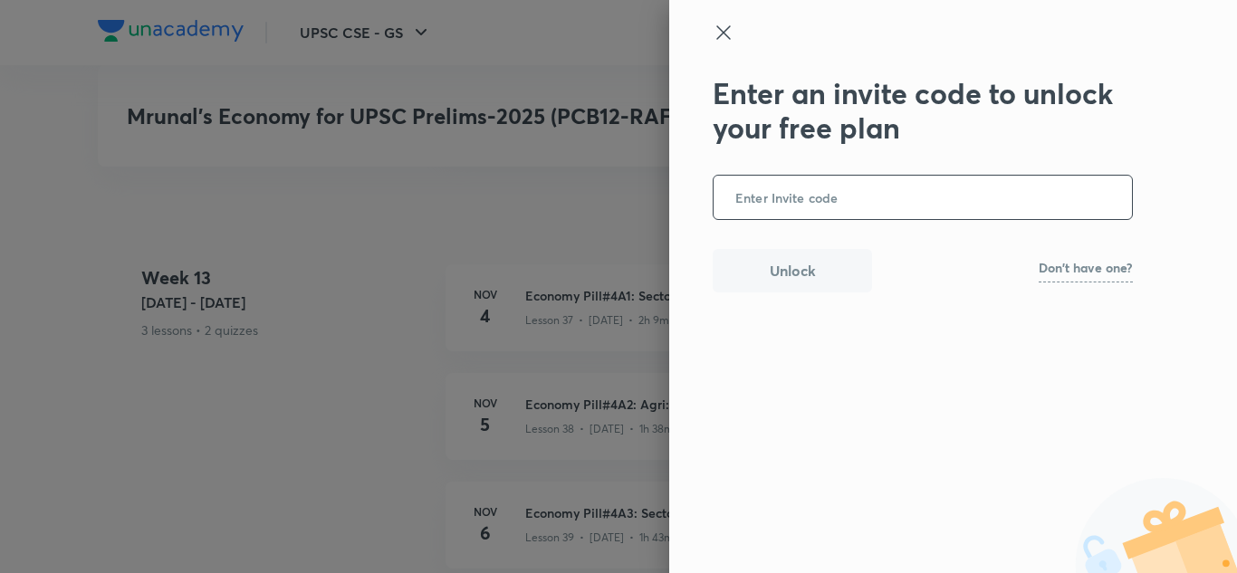
type input "A"
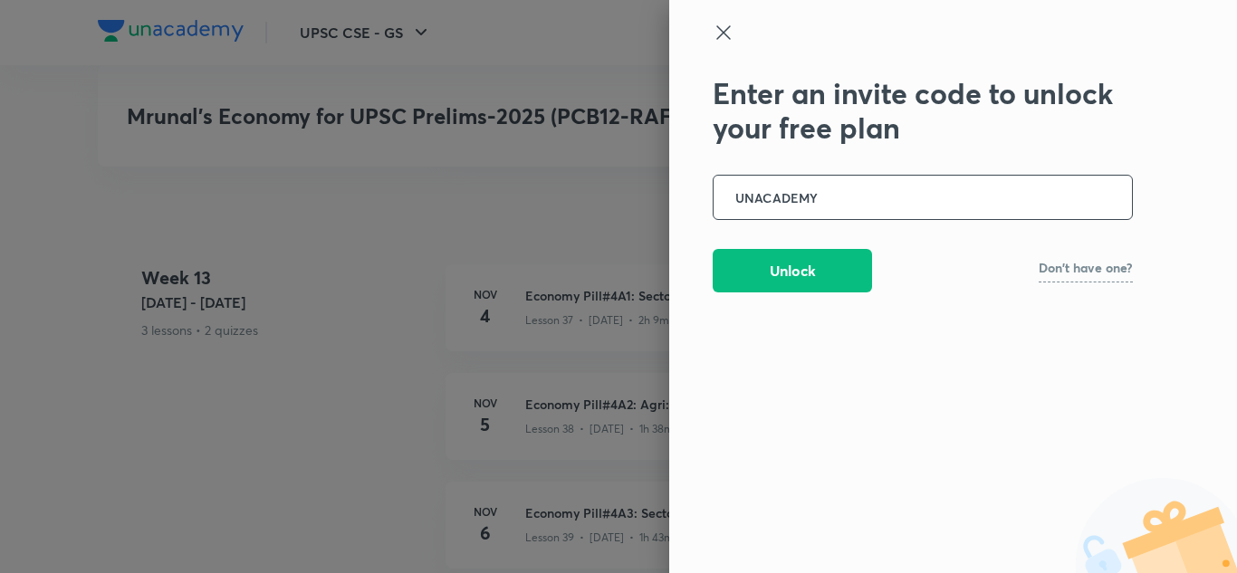
type input "UNACADEMY"
click at [607, 286] on button "Unlock" at bounding box center [792, 268] width 159 height 43
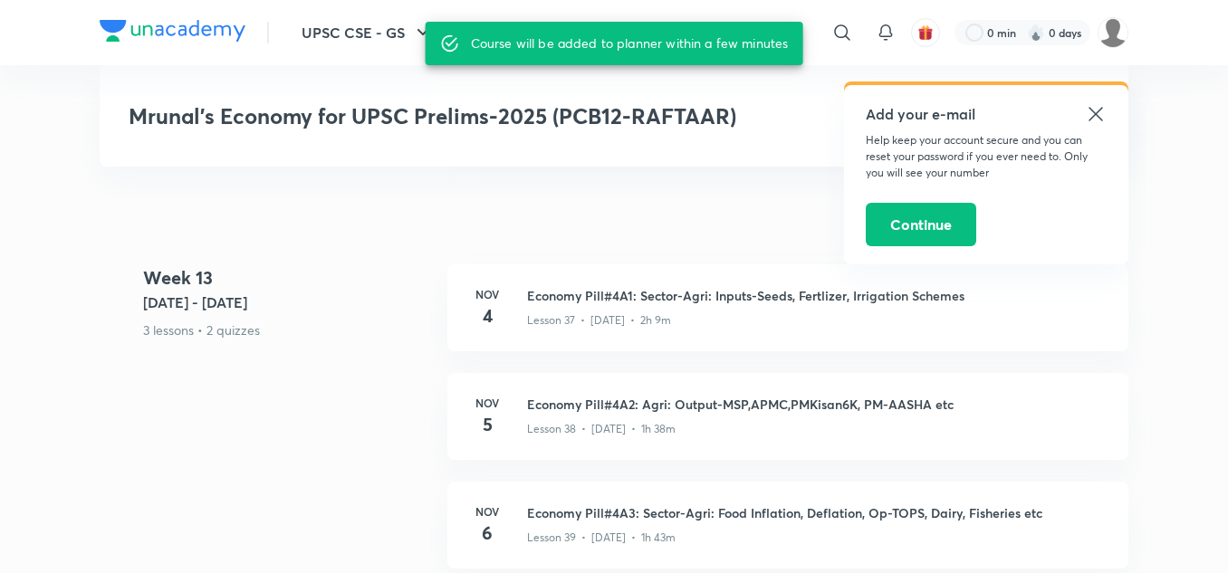
click at [607, 116] on icon at bounding box center [1096, 114] width 14 height 14
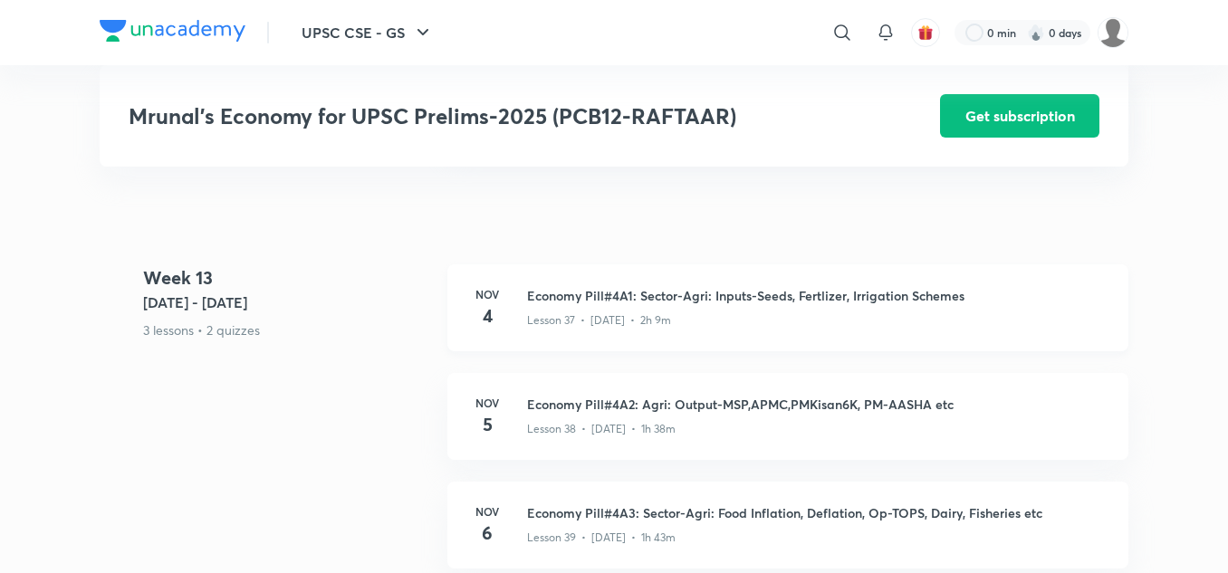
click at [607, 305] on h3 "Economy Pill#4A1: Sector-Agri: Inputs-Seeds, Fertlizer, Irrigation Schemes" at bounding box center [817, 295] width 580 height 19
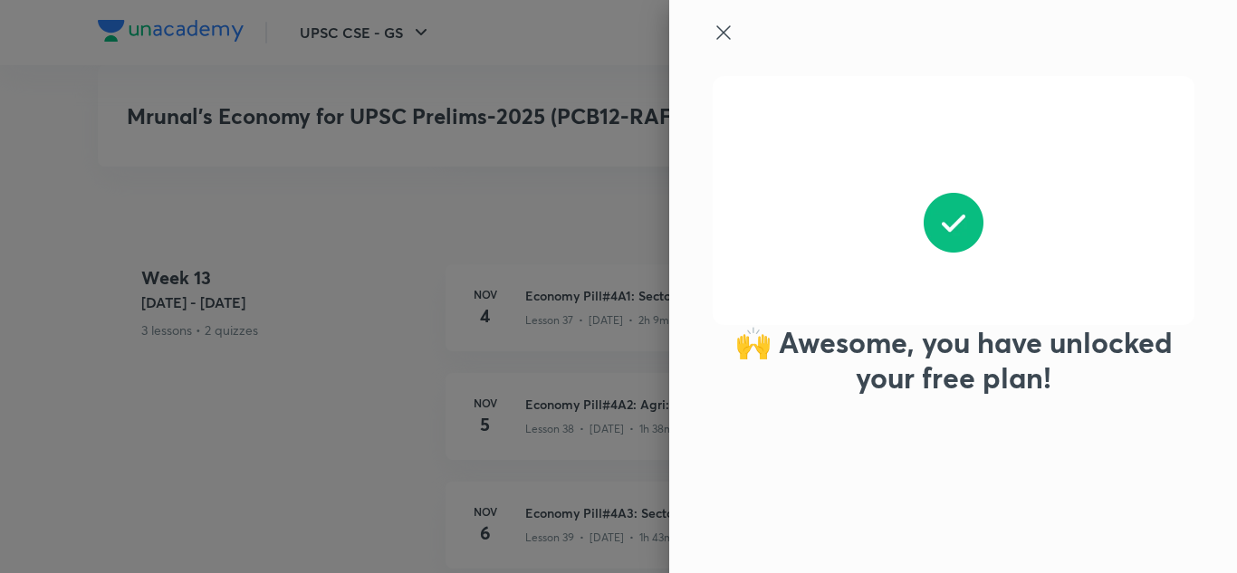
click at [607, 26] on icon at bounding box center [724, 33] width 22 height 22
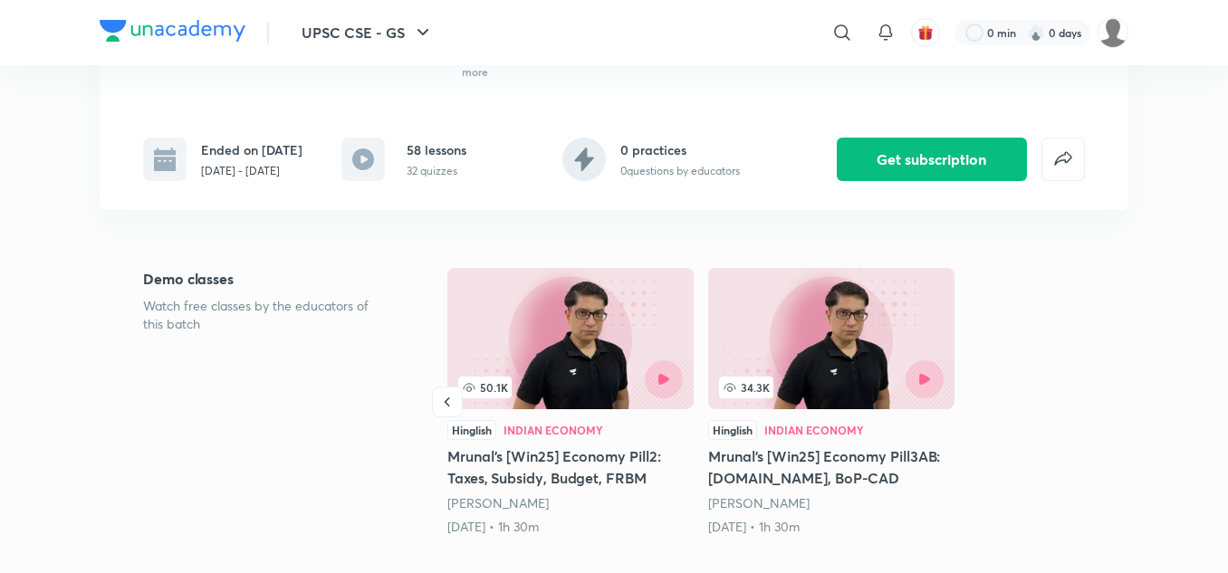
scroll to position [0, 0]
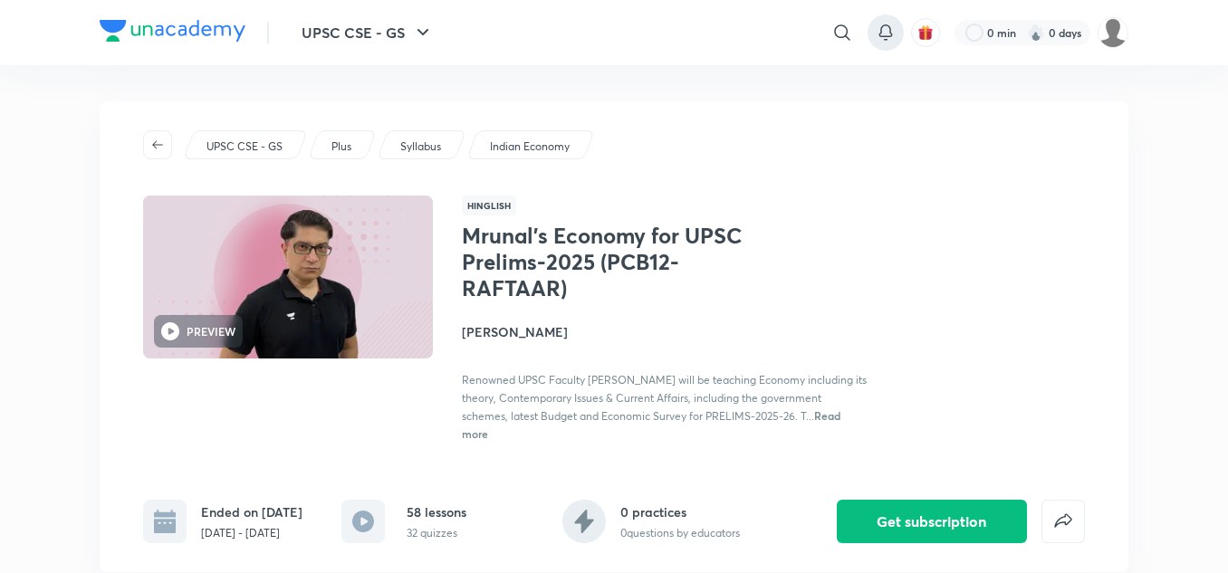
click at [607, 34] on icon at bounding box center [886, 33] width 22 height 22
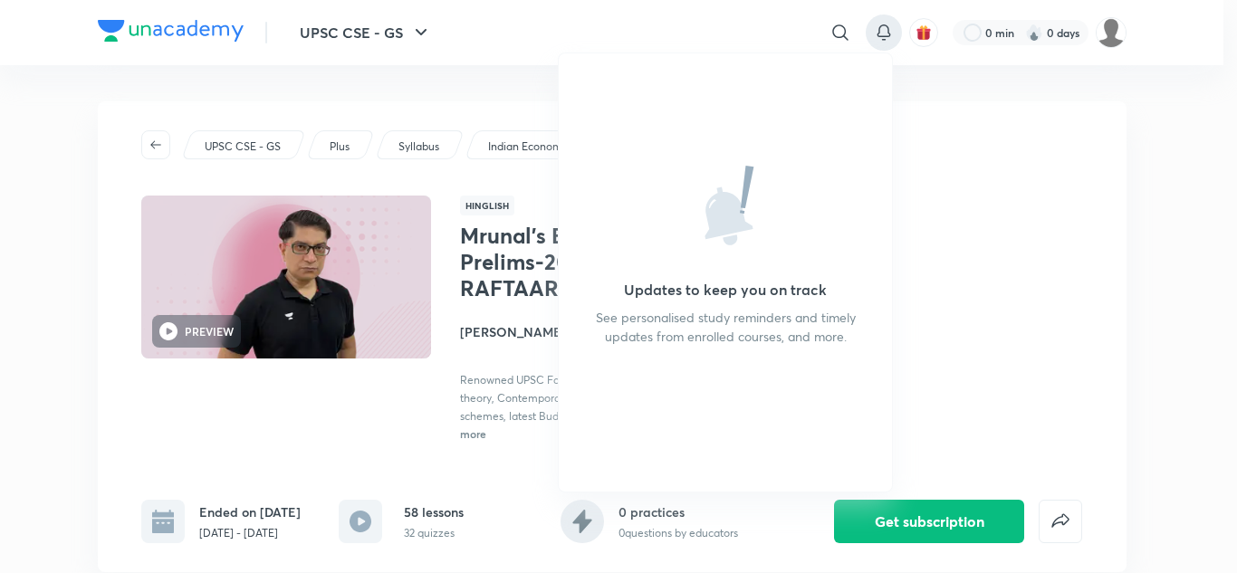
click at [607, 34] on div at bounding box center [618, 286] width 1237 height 573
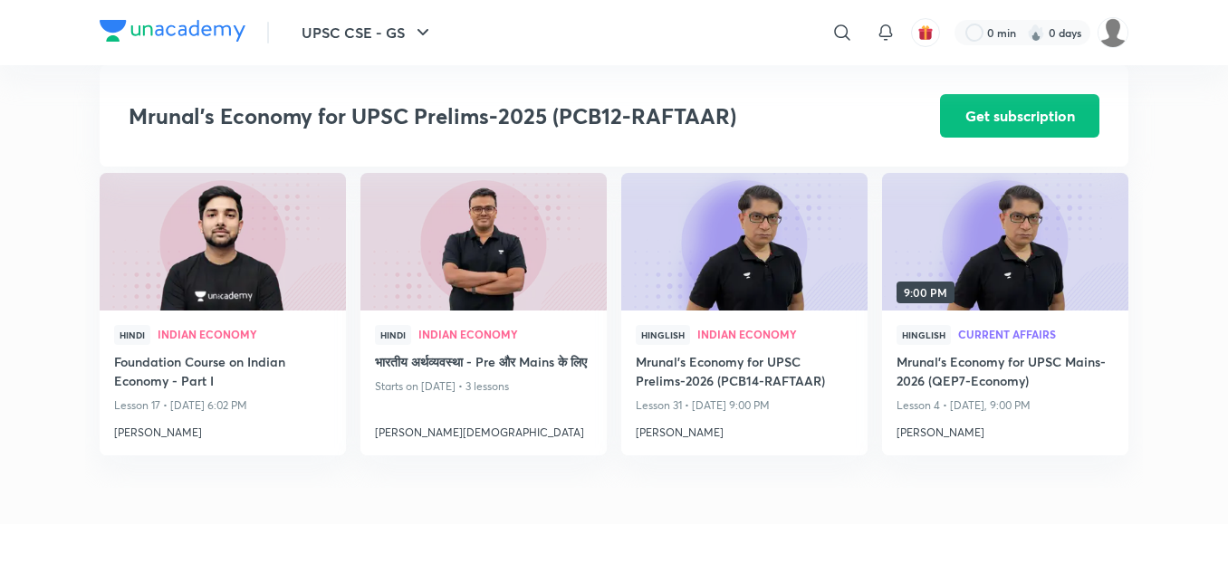
scroll to position [12588, 0]
